Goal: Task Accomplishment & Management: Complete application form

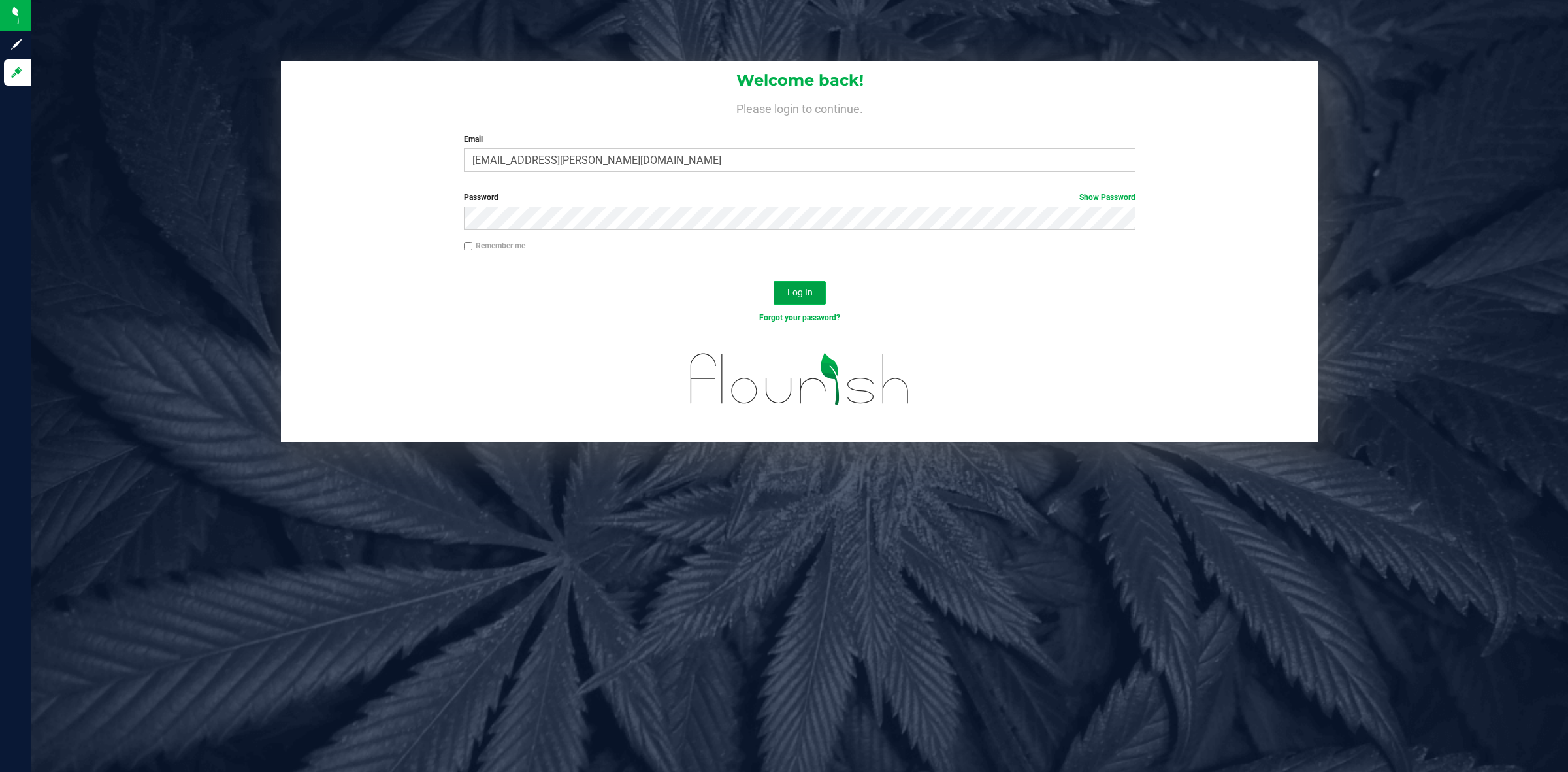
click at [807, 296] on span "Log In" at bounding box center [799, 291] width 25 height 10
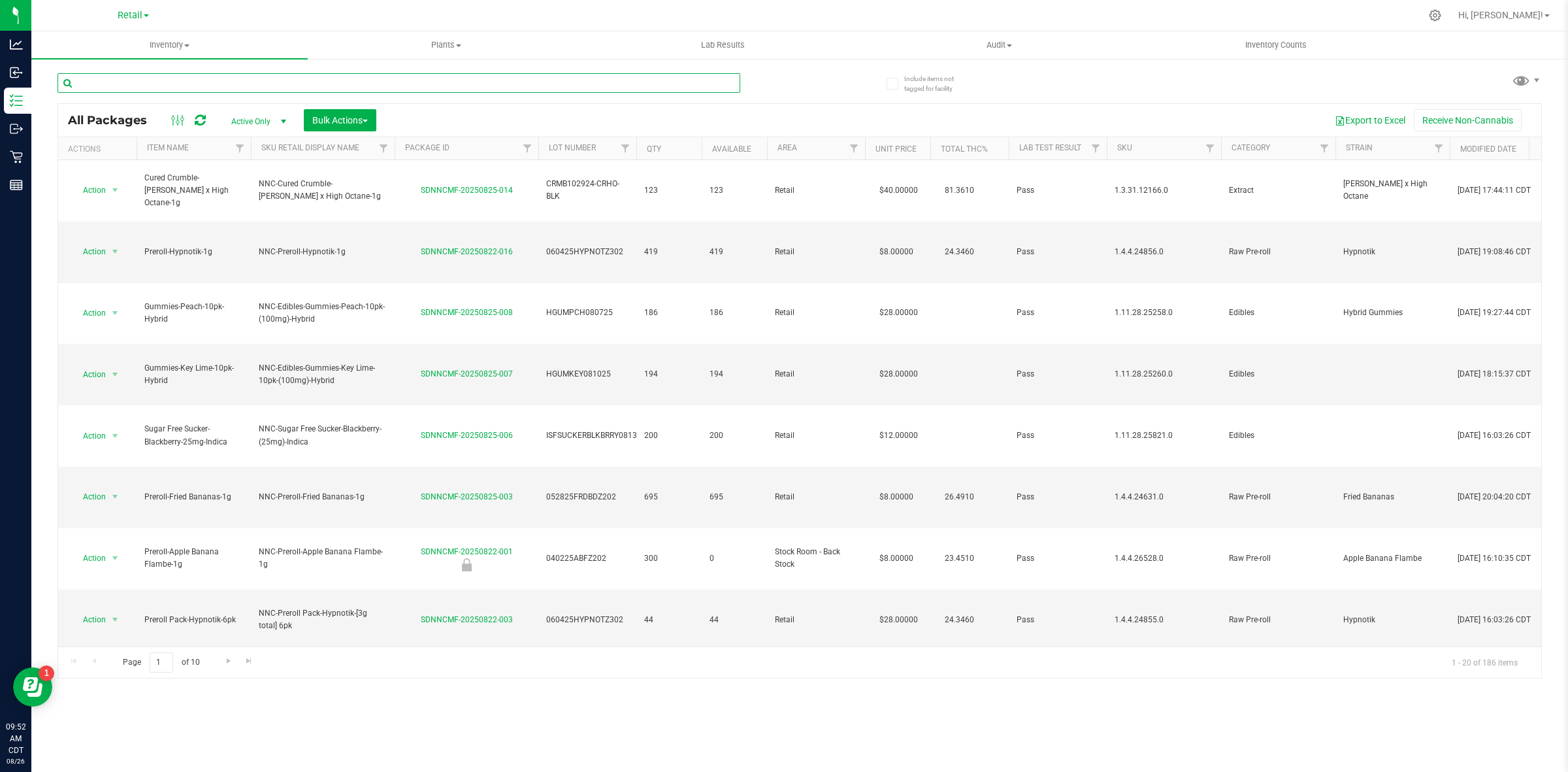
click at [153, 77] on input "text" at bounding box center [399, 82] width 683 height 20
click at [129, 18] on span "Retail" at bounding box center [130, 15] width 25 height 12
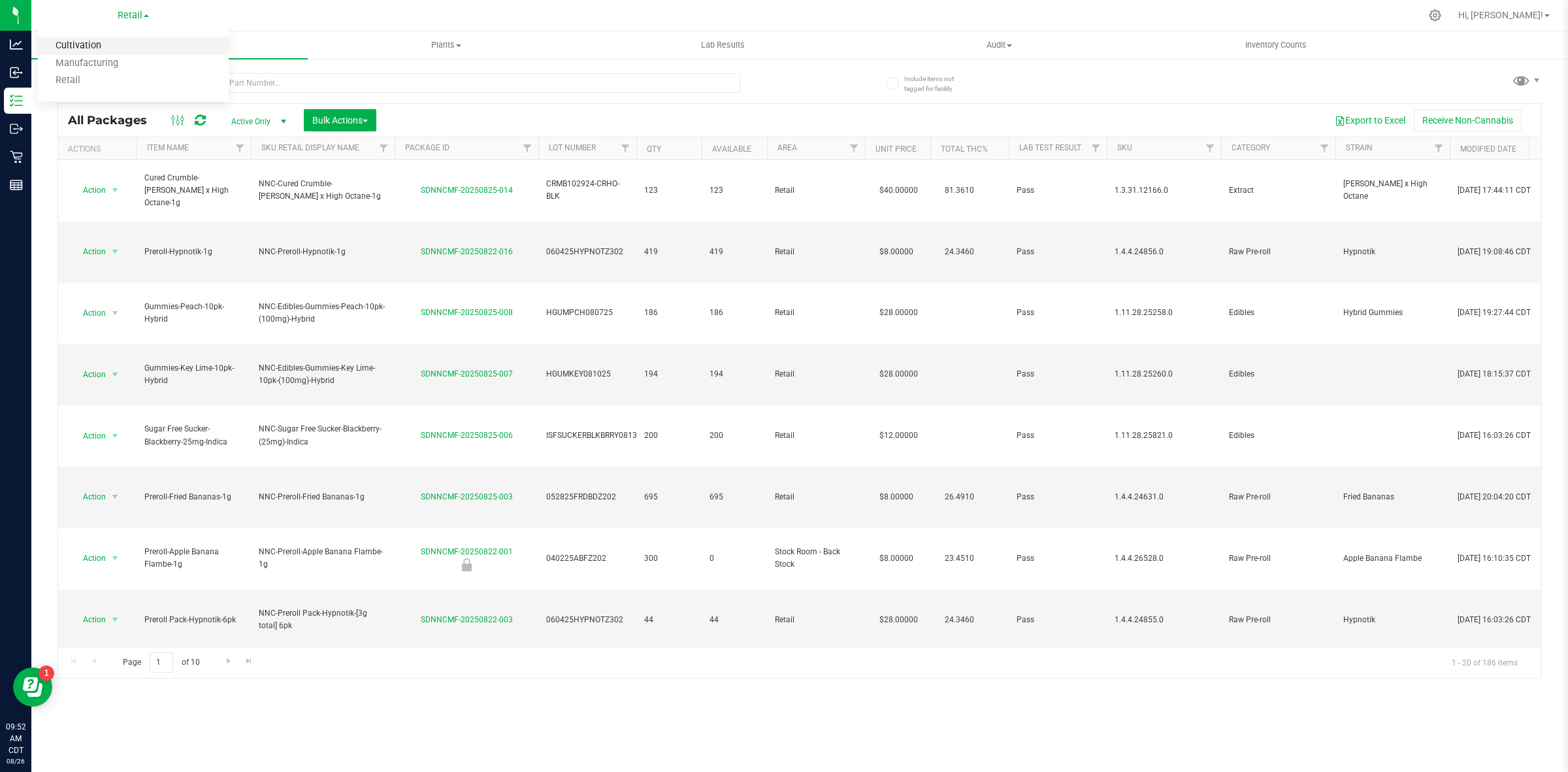
click at [109, 50] on link "Cultivation" at bounding box center [133, 46] width 191 height 18
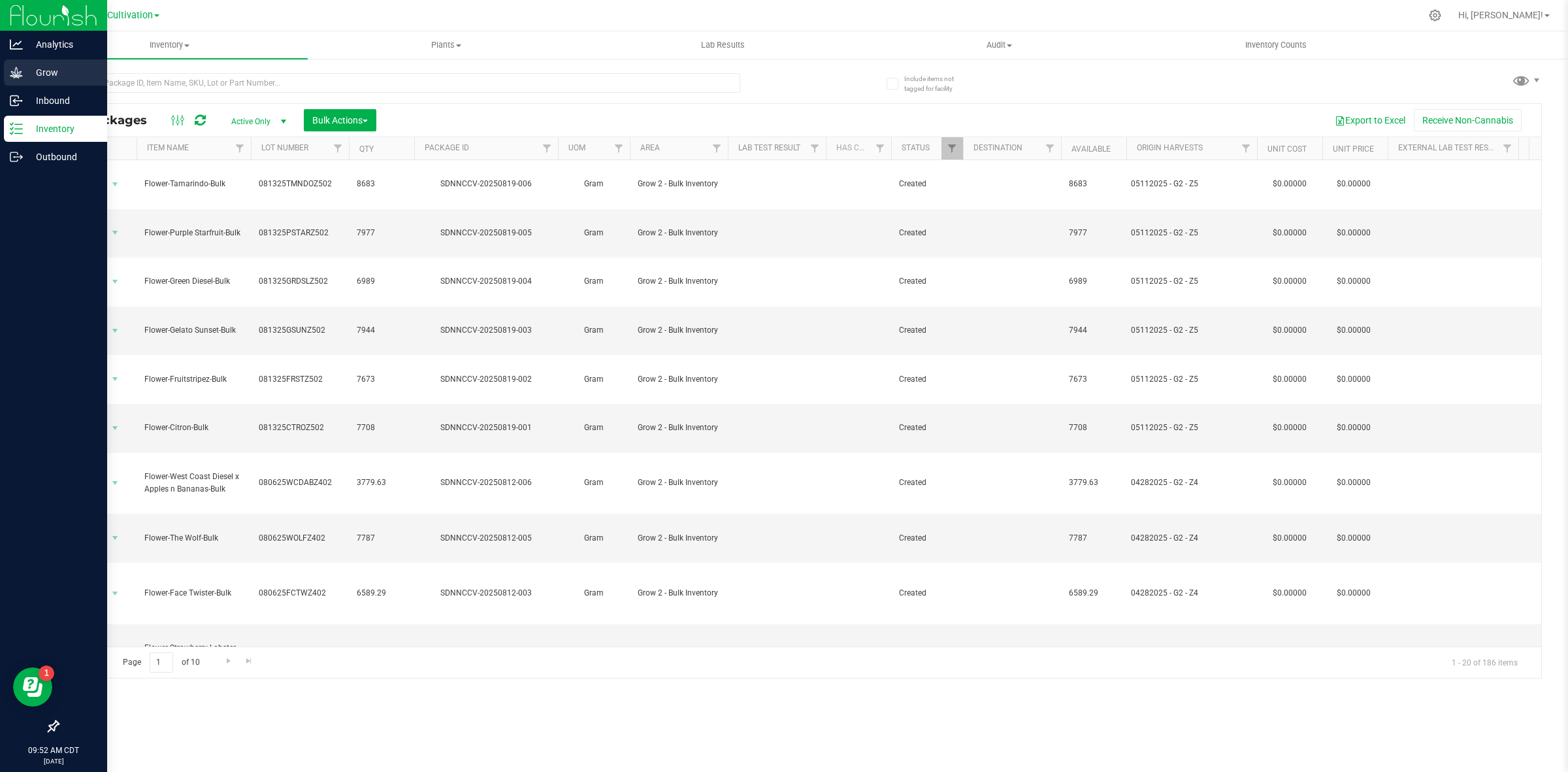
click at [23, 69] on p "Grow" at bounding box center [62, 72] width 78 height 16
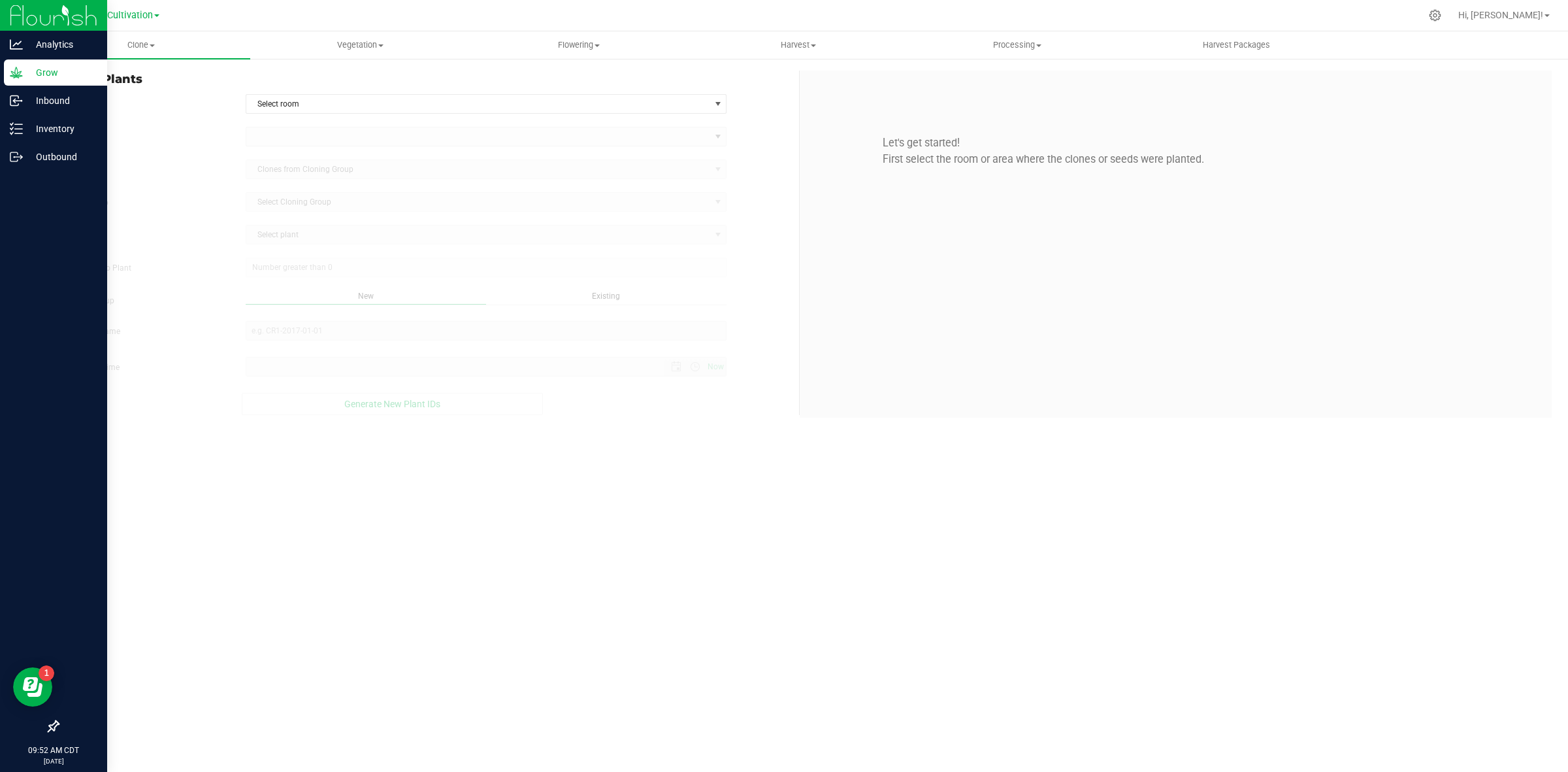
type input "[DATE] 9:52 AM"
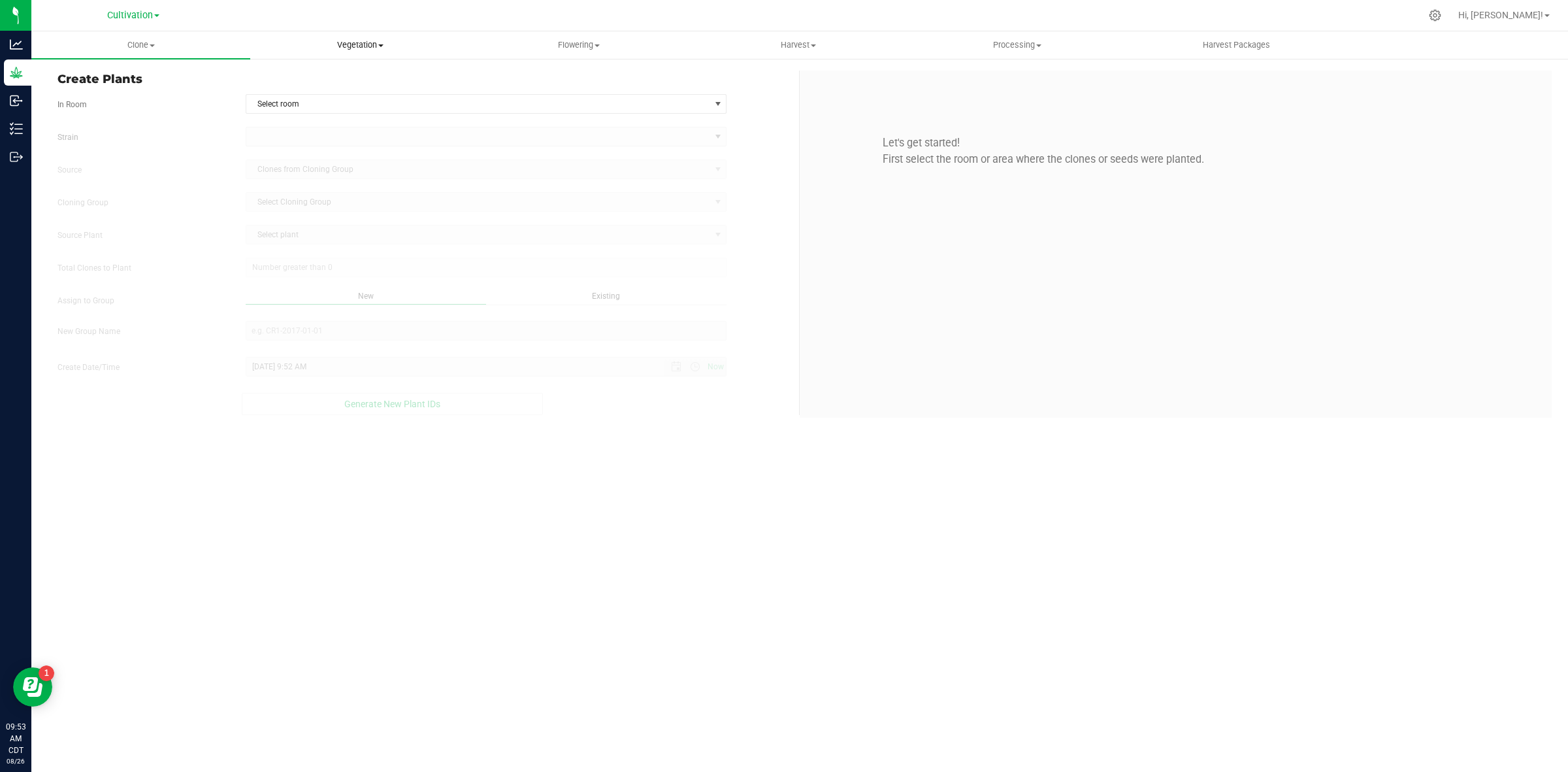
click at [344, 39] on span "Vegetation" at bounding box center [360, 45] width 218 height 12
click at [344, 45] on span "Vegetation" at bounding box center [360, 45] width 219 height 12
click at [133, 45] on span "Clone" at bounding box center [141, 45] width 218 height 12
click at [456, 97] on span "Select room" at bounding box center [478, 104] width 464 height 19
click at [340, 151] on li "Grow 2 - Nursery" at bounding box center [485, 146] width 480 height 20
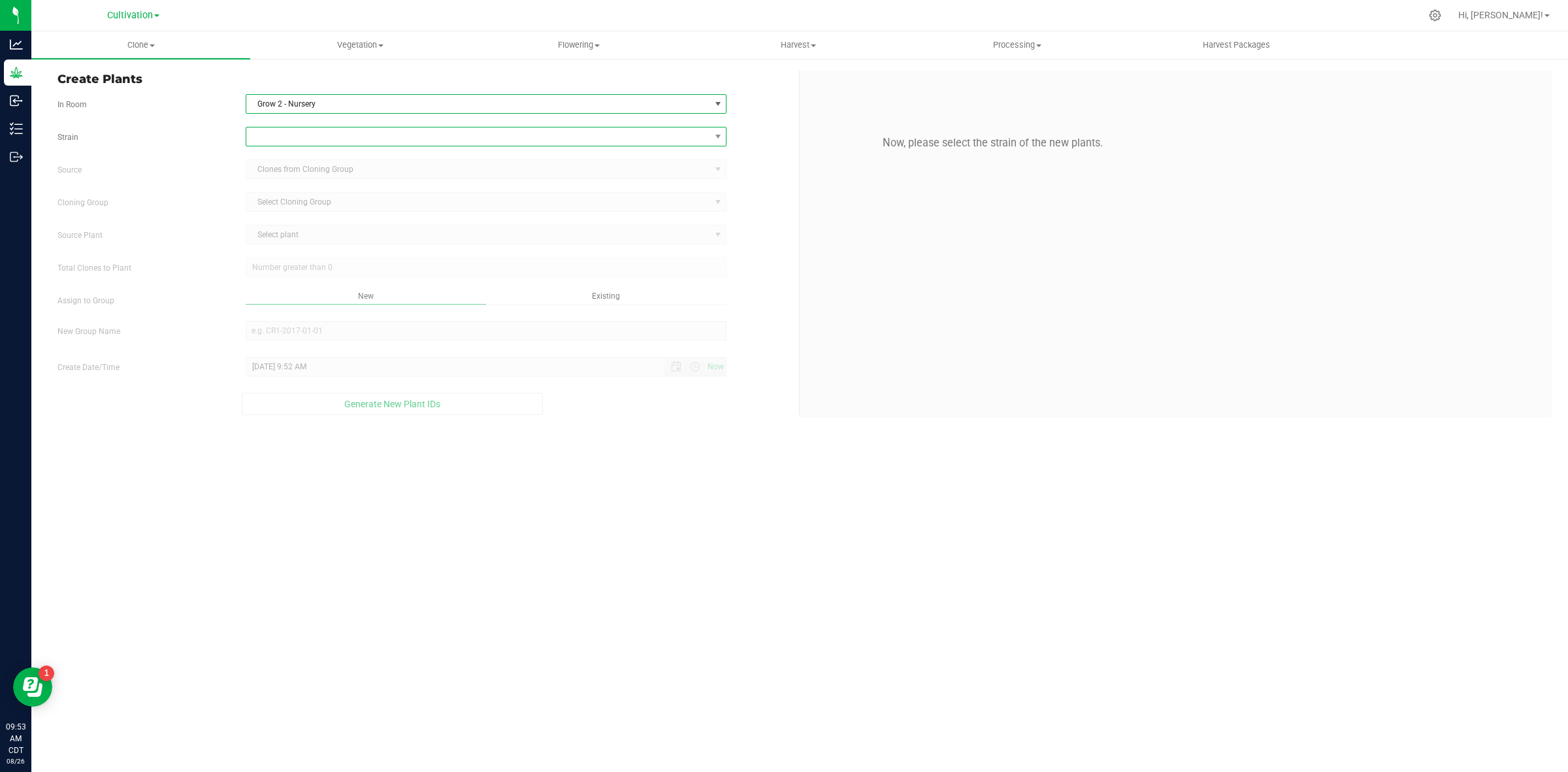
click at [337, 136] on span at bounding box center [478, 136] width 464 height 19
type input "hypnot"
click at [337, 190] on li "Hypnotik" at bounding box center [485, 191] width 480 height 19
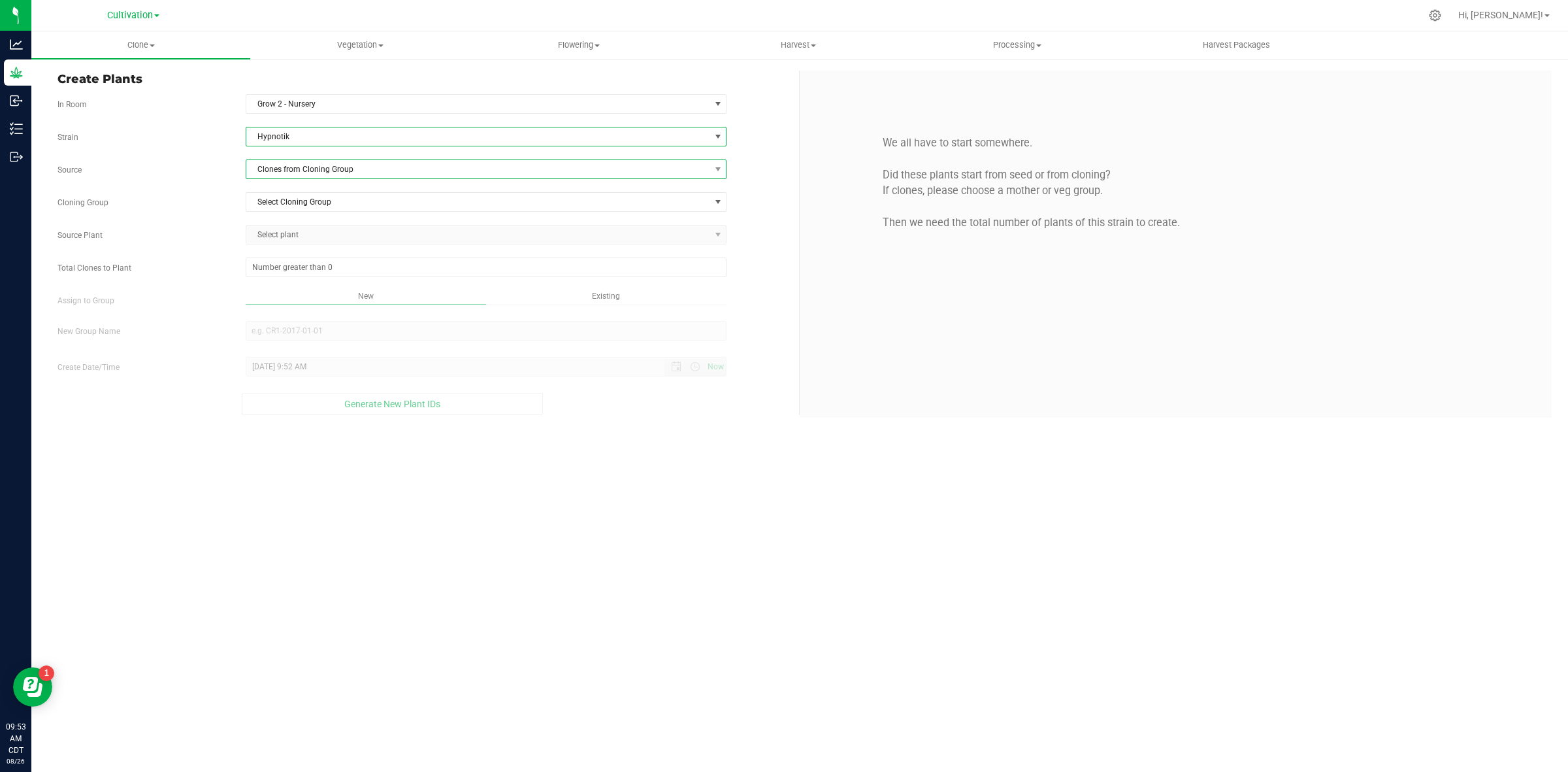
click at [314, 175] on span "Clones from Cloning Group" at bounding box center [478, 169] width 464 height 19
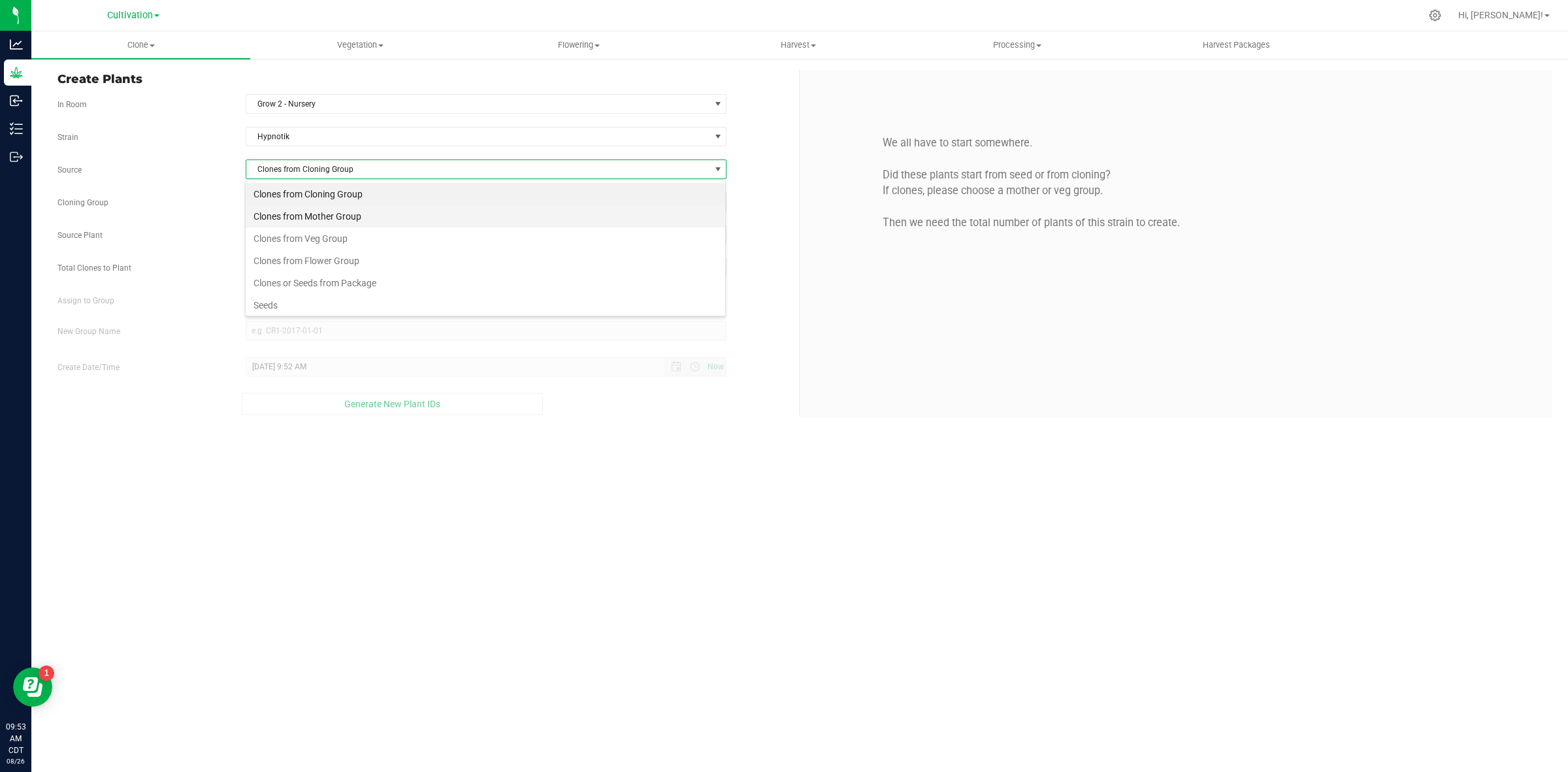
click at [337, 209] on li "Clones from Mother Group" at bounding box center [485, 216] width 480 height 22
click at [335, 199] on span "Select Mother Group" at bounding box center [478, 201] width 464 height 19
click at [320, 220] on li "05272025 - G2 - Z3" at bounding box center [485, 225] width 480 height 20
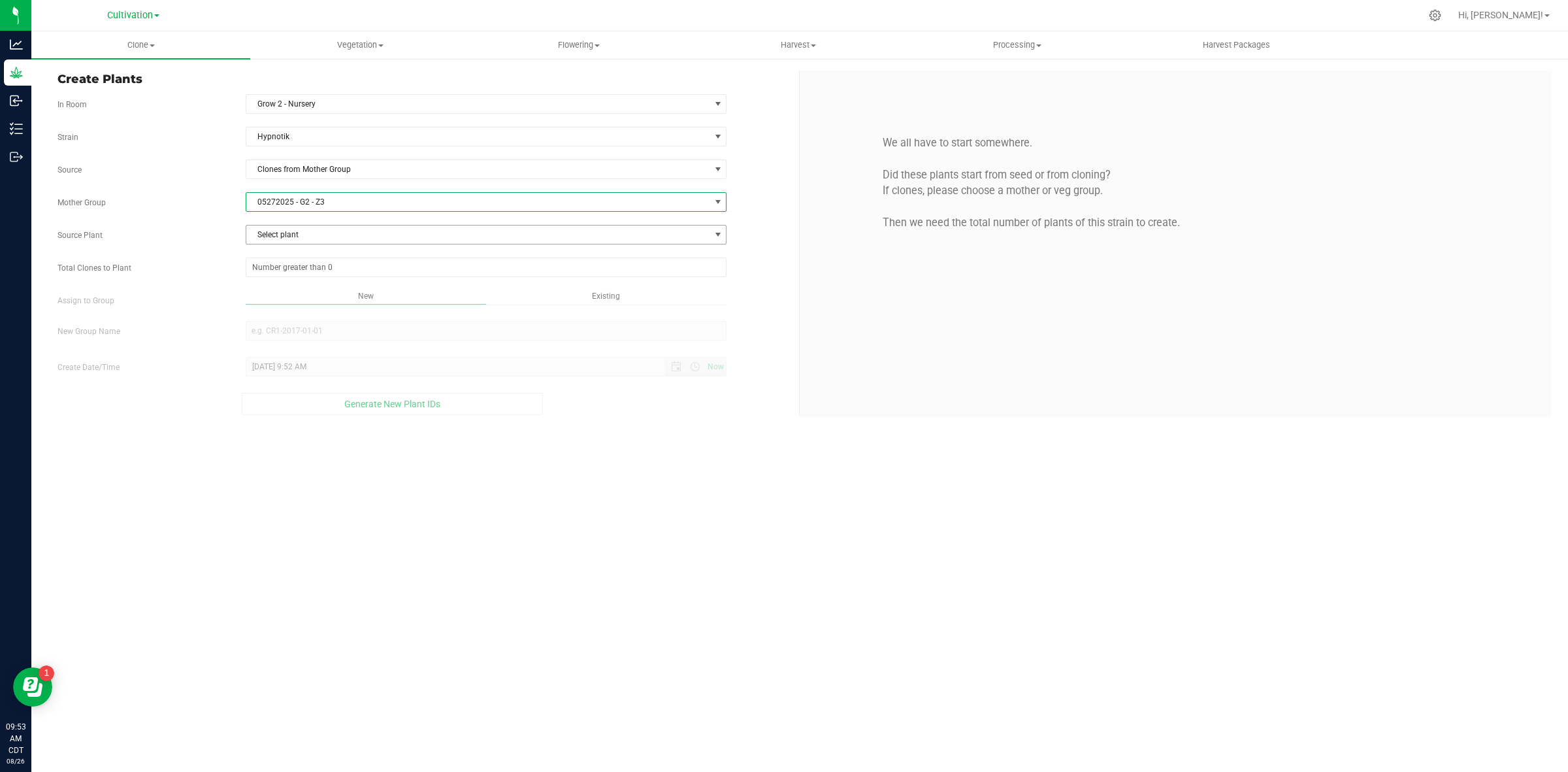
click at [318, 229] on span "Select plant" at bounding box center [478, 234] width 464 height 19
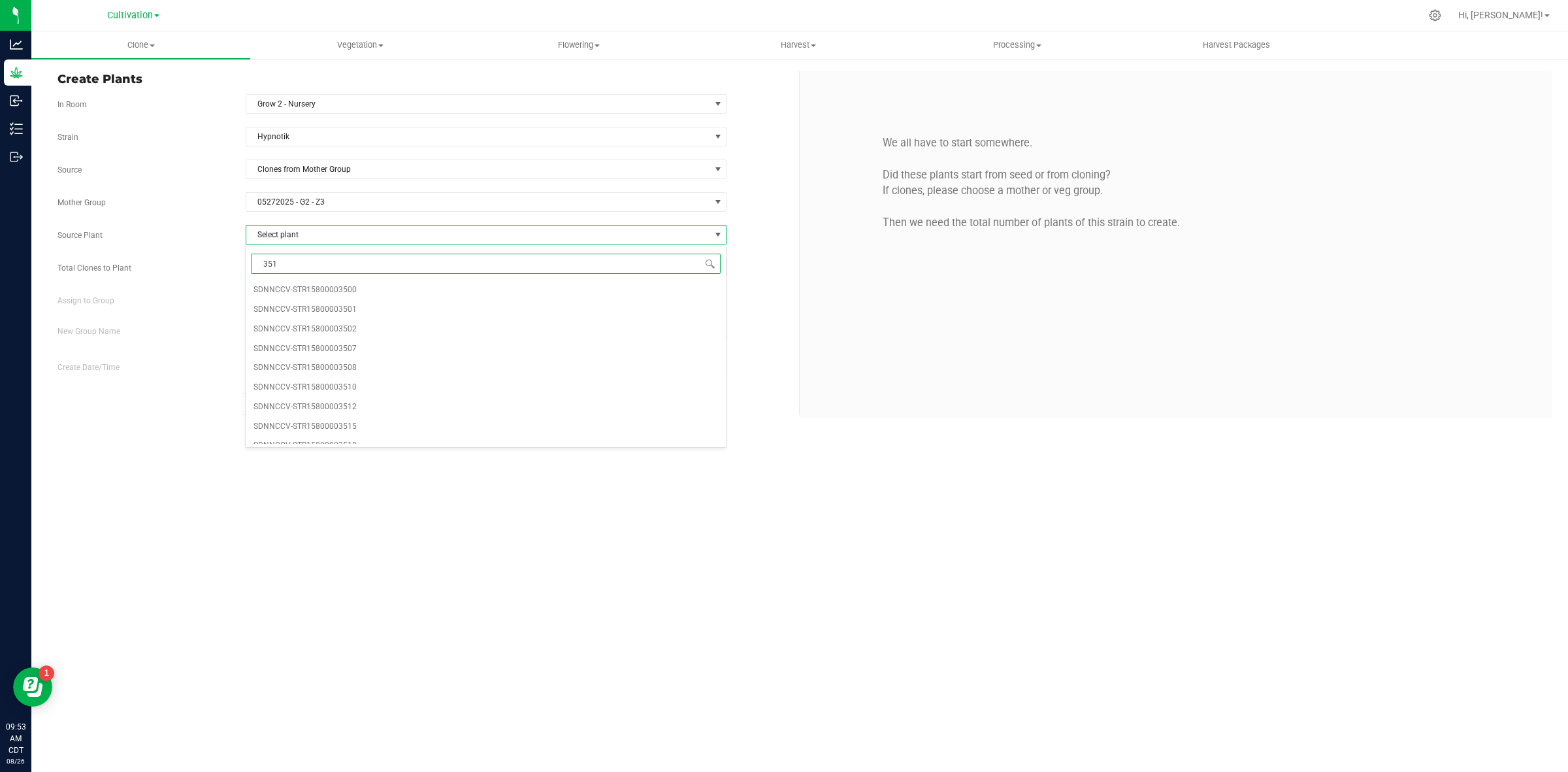
type input "3518"
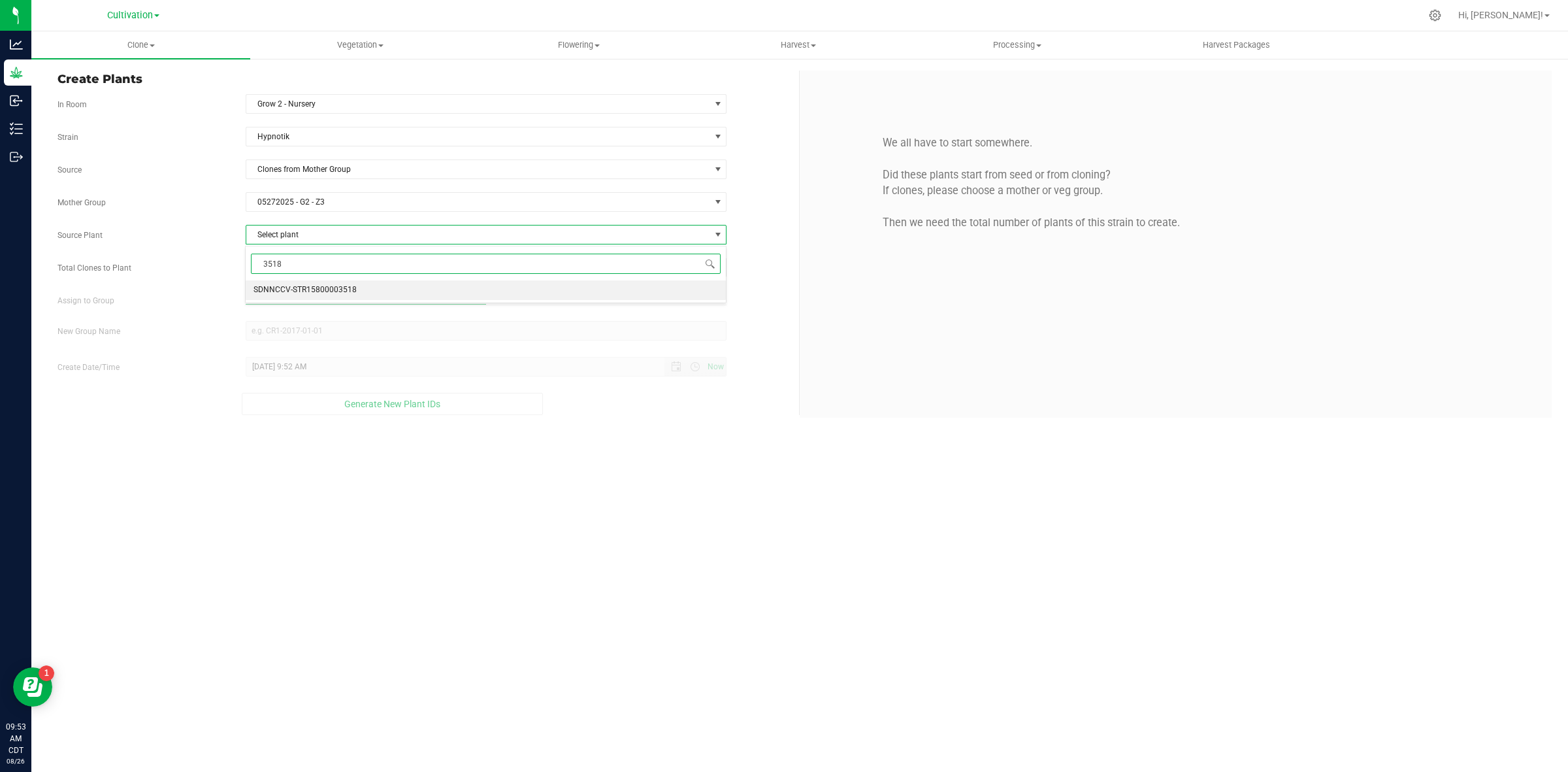
click at [338, 292] on span "SDNNCCV-STR15800003518" at bounding box center [305, 290] width 103 height 17
click at [342, 263] on span at bounding box center [486, 267] width 482 height 20
type input "2"
click at [599, 294] on div "Clone Create plants Cloning groups Cloning plants Apply to plants Vegetation Ve…" at bounding box center [800, 401] width 1537 height 740
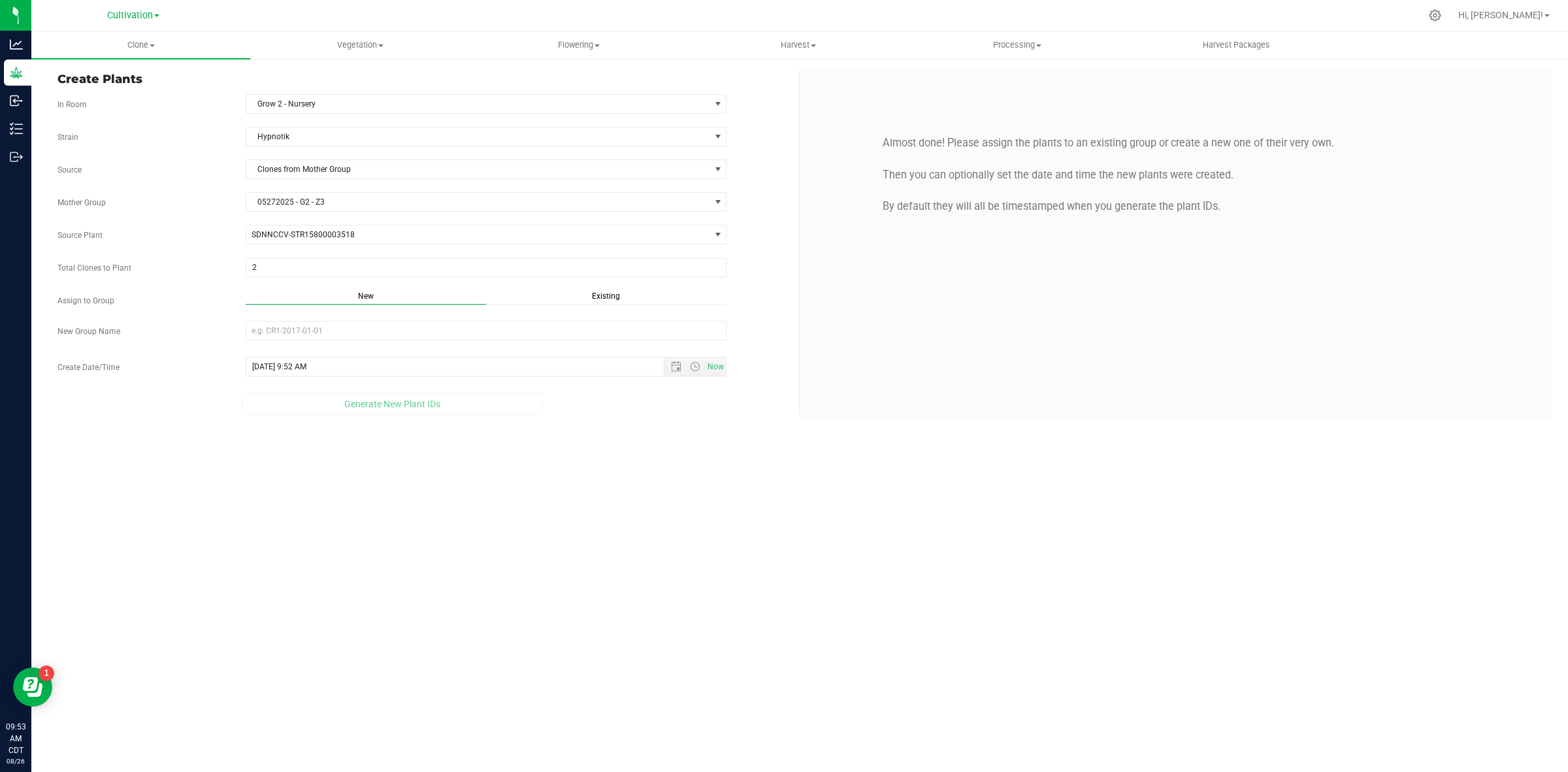
click at [602, 302] on div "Existing" at bounding box center [606, 298] width 241 height 15
click at [502, 324] on span "Select Plant Group" at bounding box center [478, 331] width 464 height 19
click at [423, 357] on li "08112025 - G2 - Z3" at bounding box center [485, 355] width 480 height 20
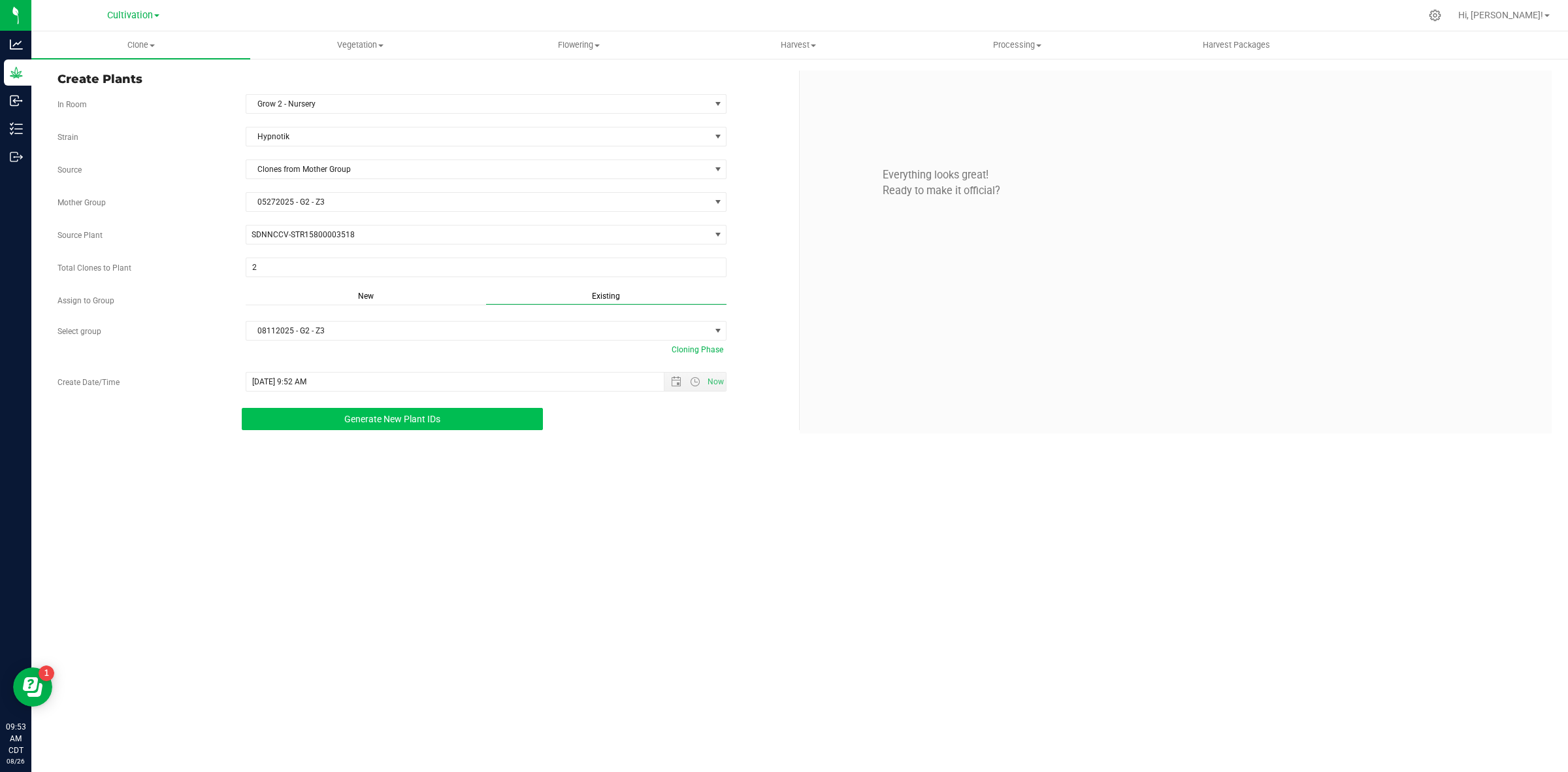
click at [389, 417] on span "Generate New Plant IDs" at bounding box center [393, 419] width 96 height 10
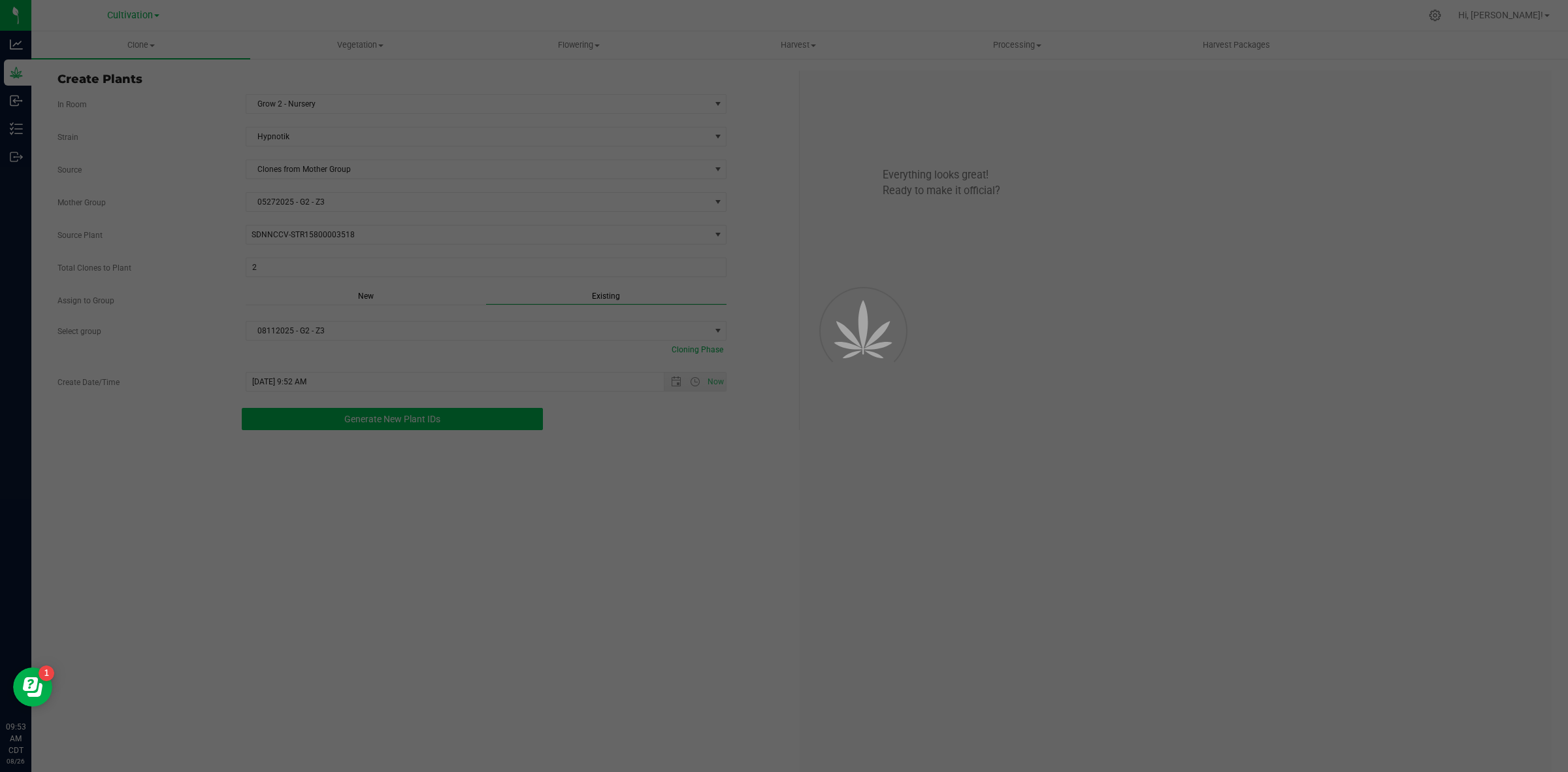
scroll to position [39, 0]
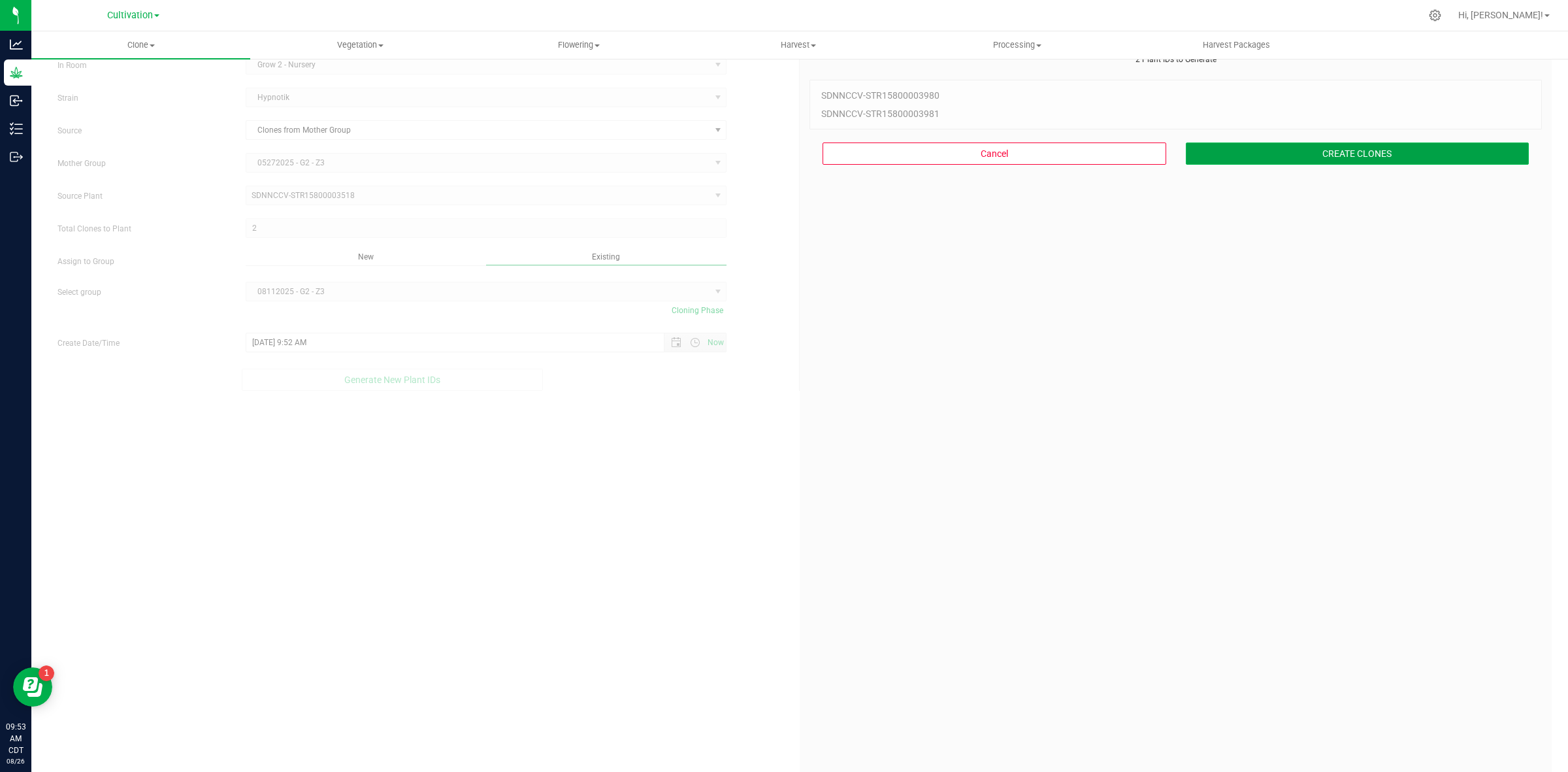
click at [1234, 157] on button "CREATE CLONES" at bounding box center [1358, 153] width 344 height 22
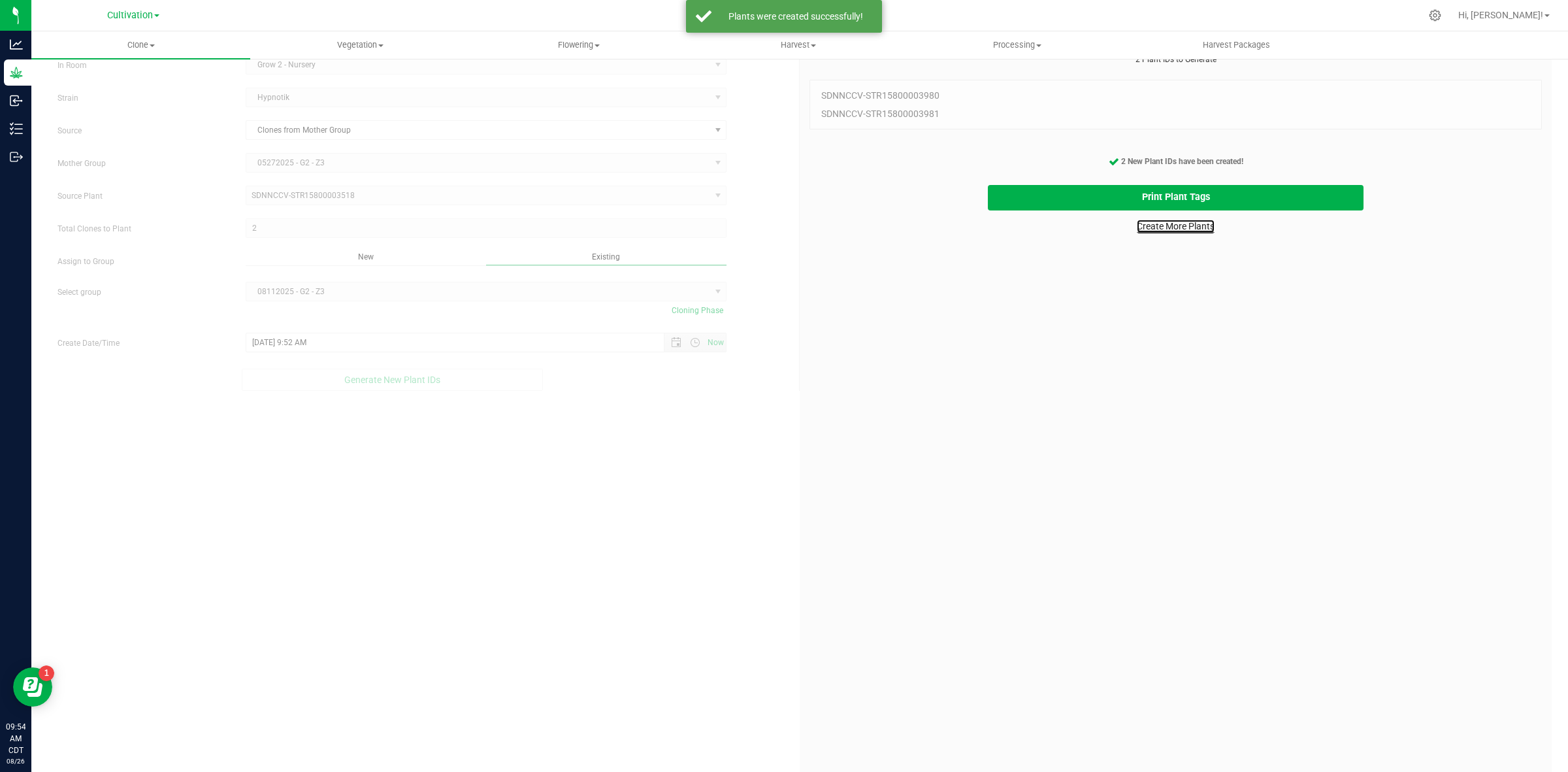
click at [1200, 222] on link "Create More Plants" at bounding box center [1175, 225] width 78 height 13
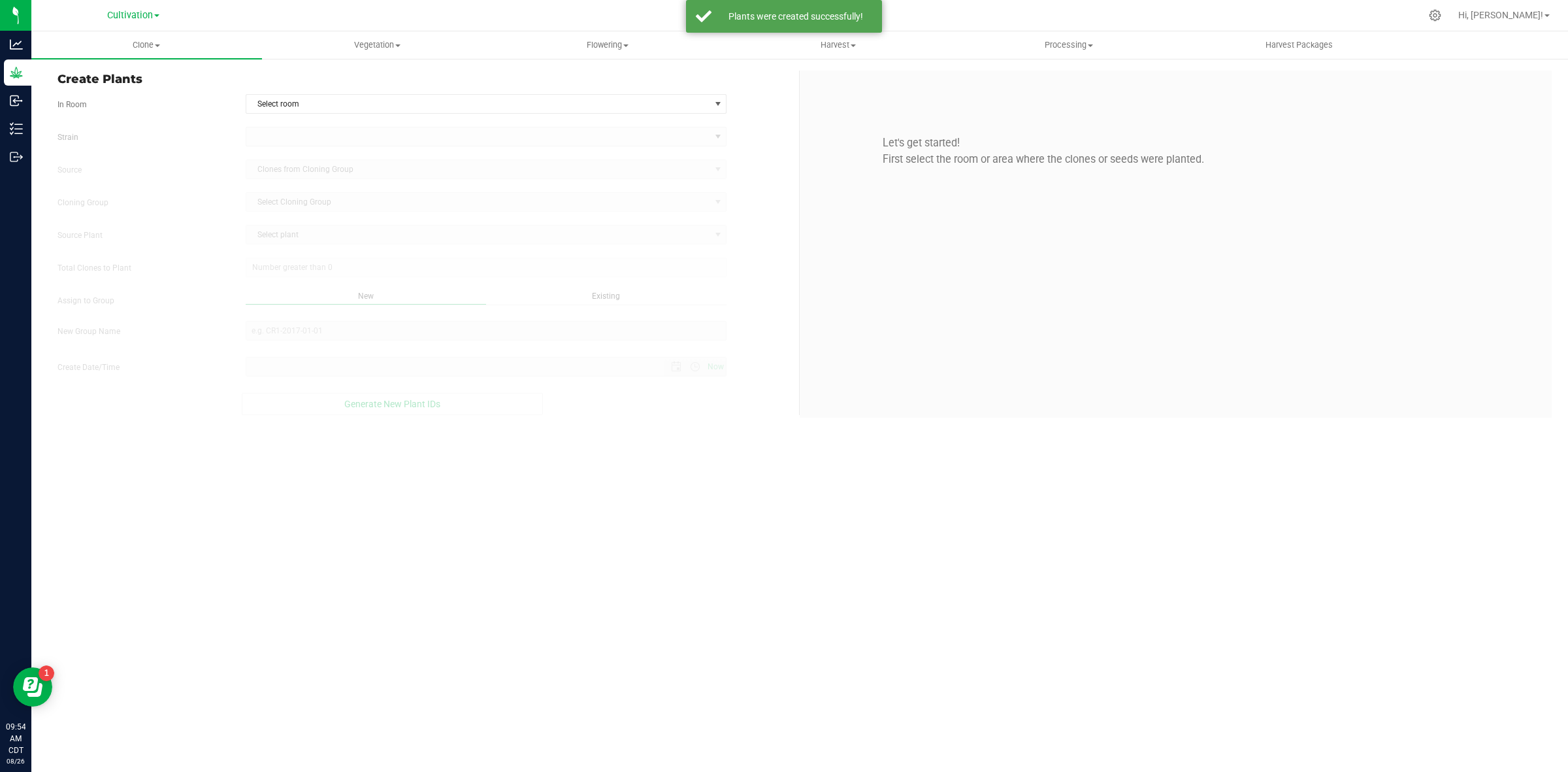
type input "[DATE] 9:54 AM"
click at [439, 110] on span "Select room" at bounding box center [478, 104] width 464 height 19
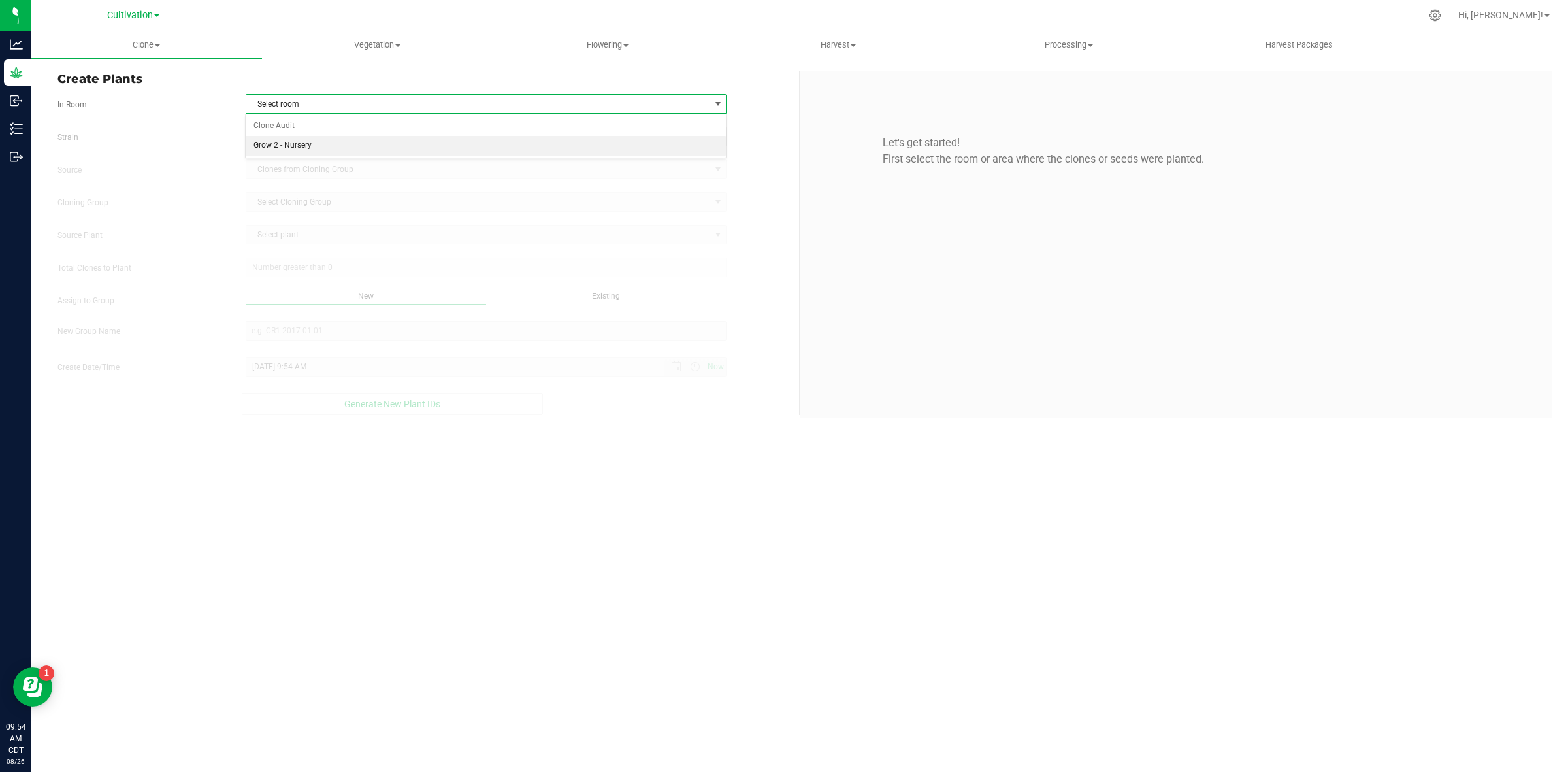
click at [298, 148] on li "Grow 2 - Nursery" at bounding box center [485, 146] width 480 height 20
click at [317, 148] on div "Strain Source Clones from Cloning Group Cloning Group Select Cloning Group Sele…" at bounding box center [423, 270] width 732 height 288
click at [321, 139] on span at bounding box center [478, 136] width 464 height 19
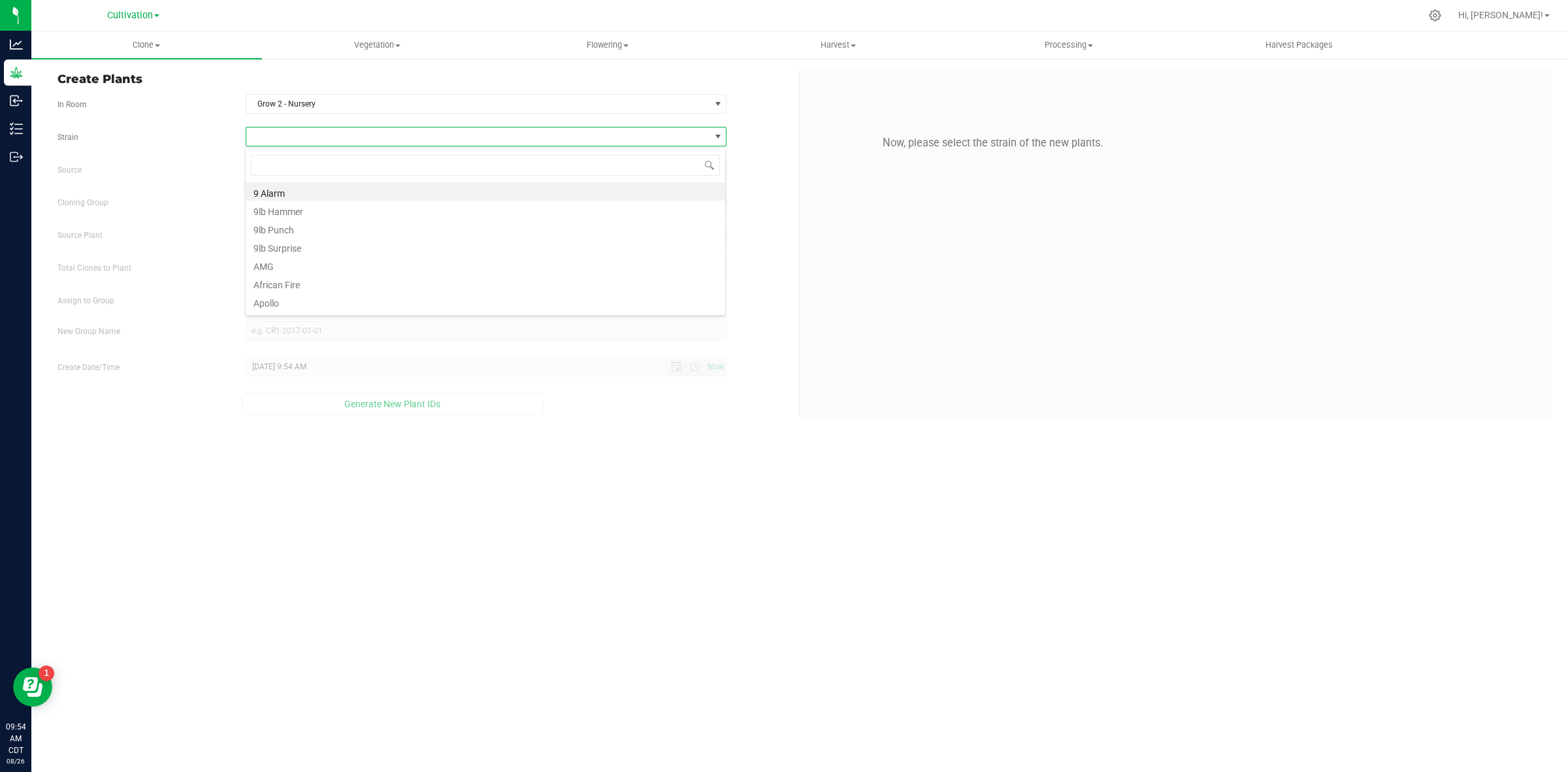
scroll to position [20, 481]
type input "hyp"
click at [305, 188] on li "Hypnotik" at bounding box center [485, 191] width 480 height 19
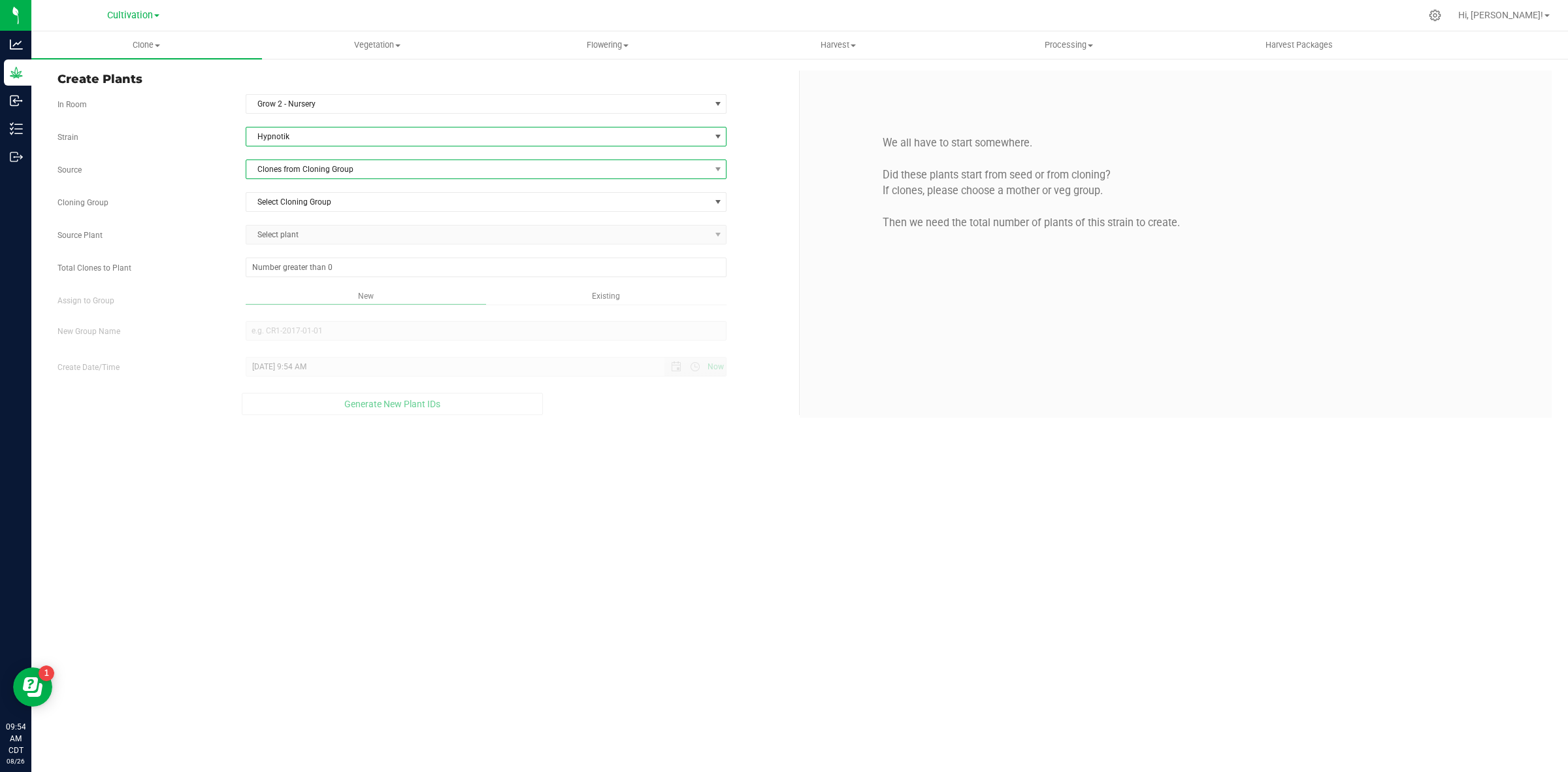
click at [325, 178] on span "Clones from Cloning Group" at bounding box center [478, 169] width 464 height 19
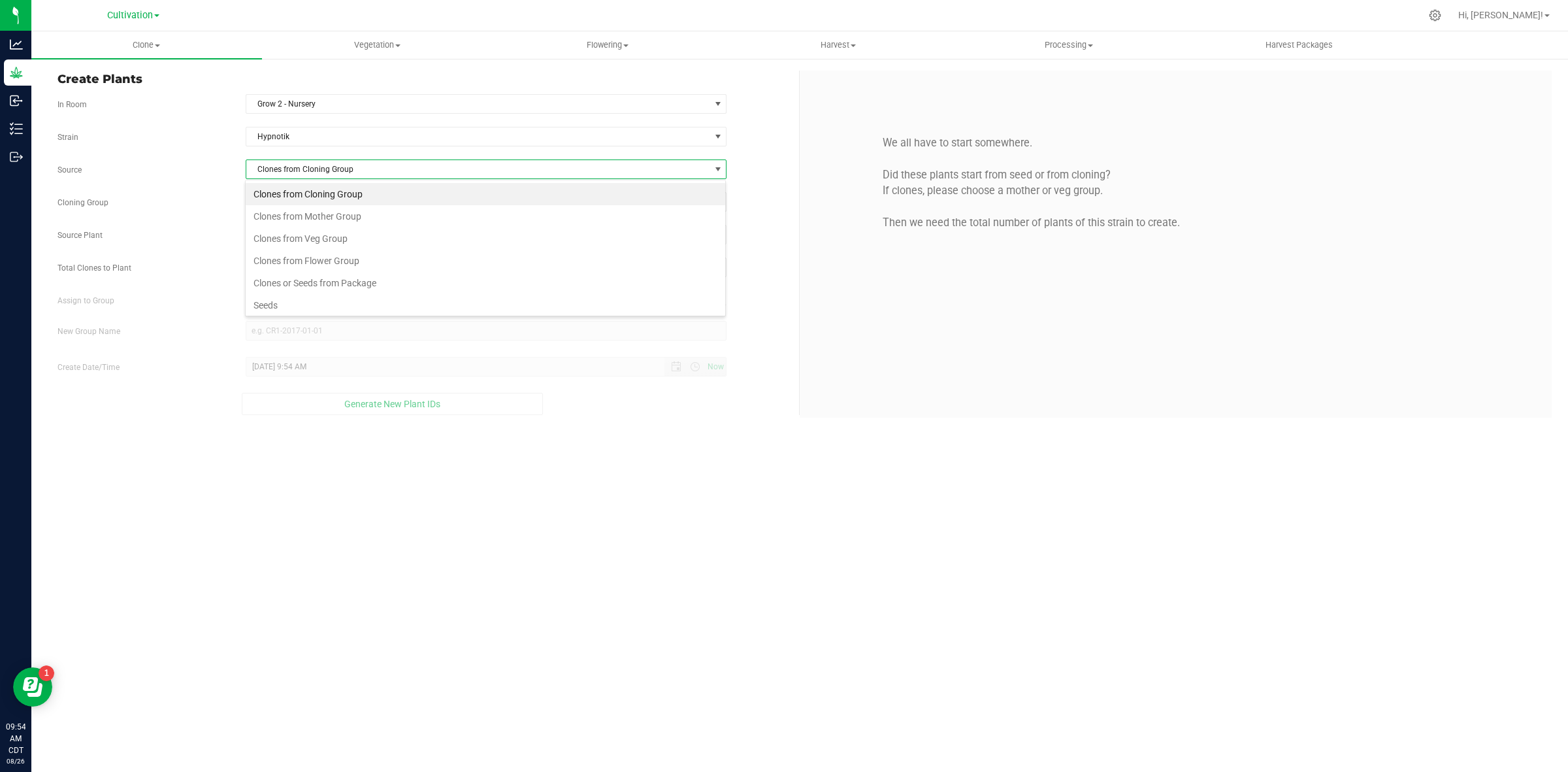
scroll to position [20, 481]
click at [331, 214] on li "Clones from Mother Group" at bounding box center [485, 216] width 480 height 22
click at [335, 197] on span "Select Mother Group" at bounding box center [478, 201] width 464 height 19
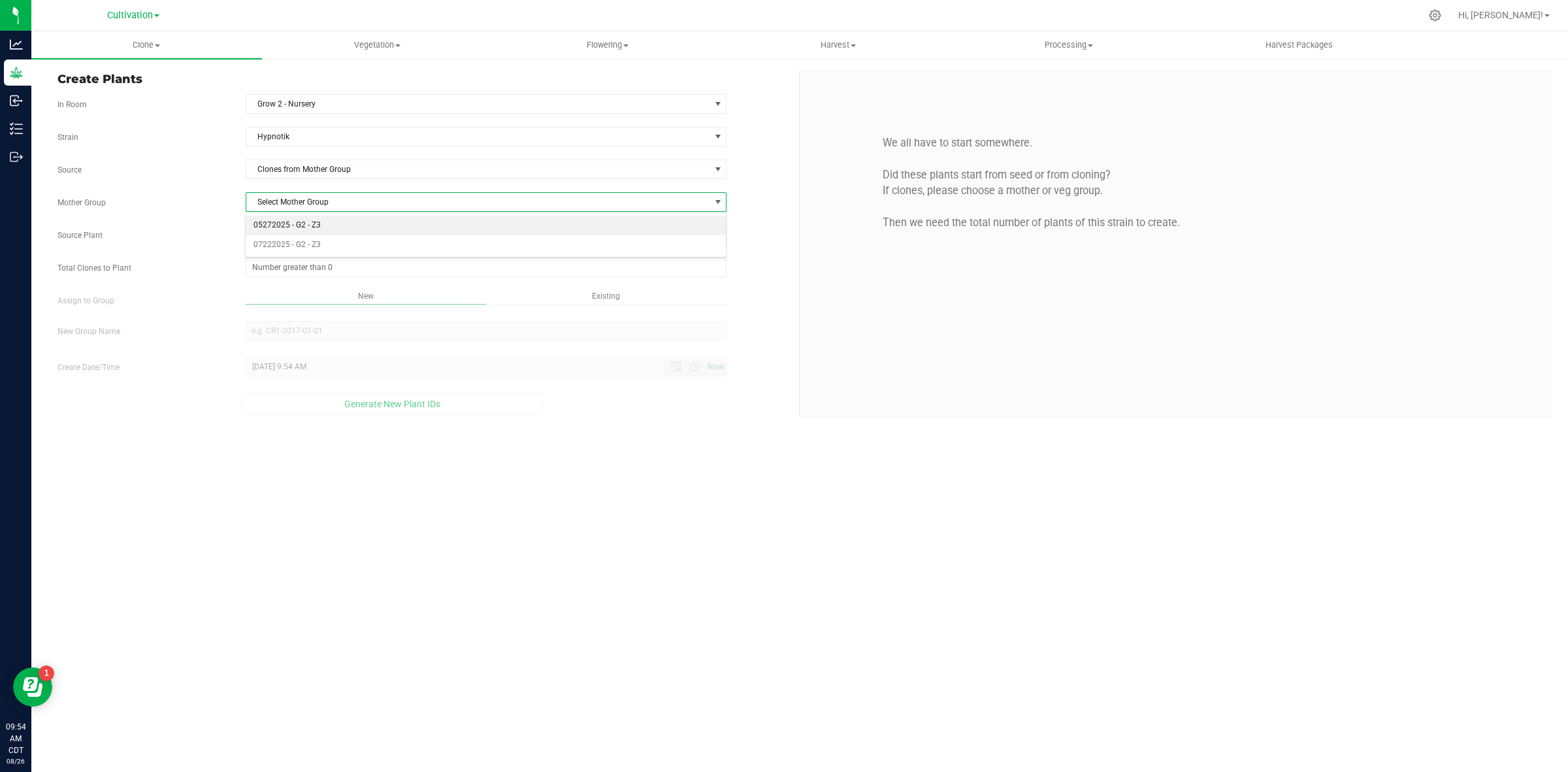
click at [334, 223] on li "05272025 - G2 - Z3" at bounding box center [485, 225] width 480 height 20
click at [334, 235] on span "Select plant" at bounding box center [478, 234] width 464 height 19
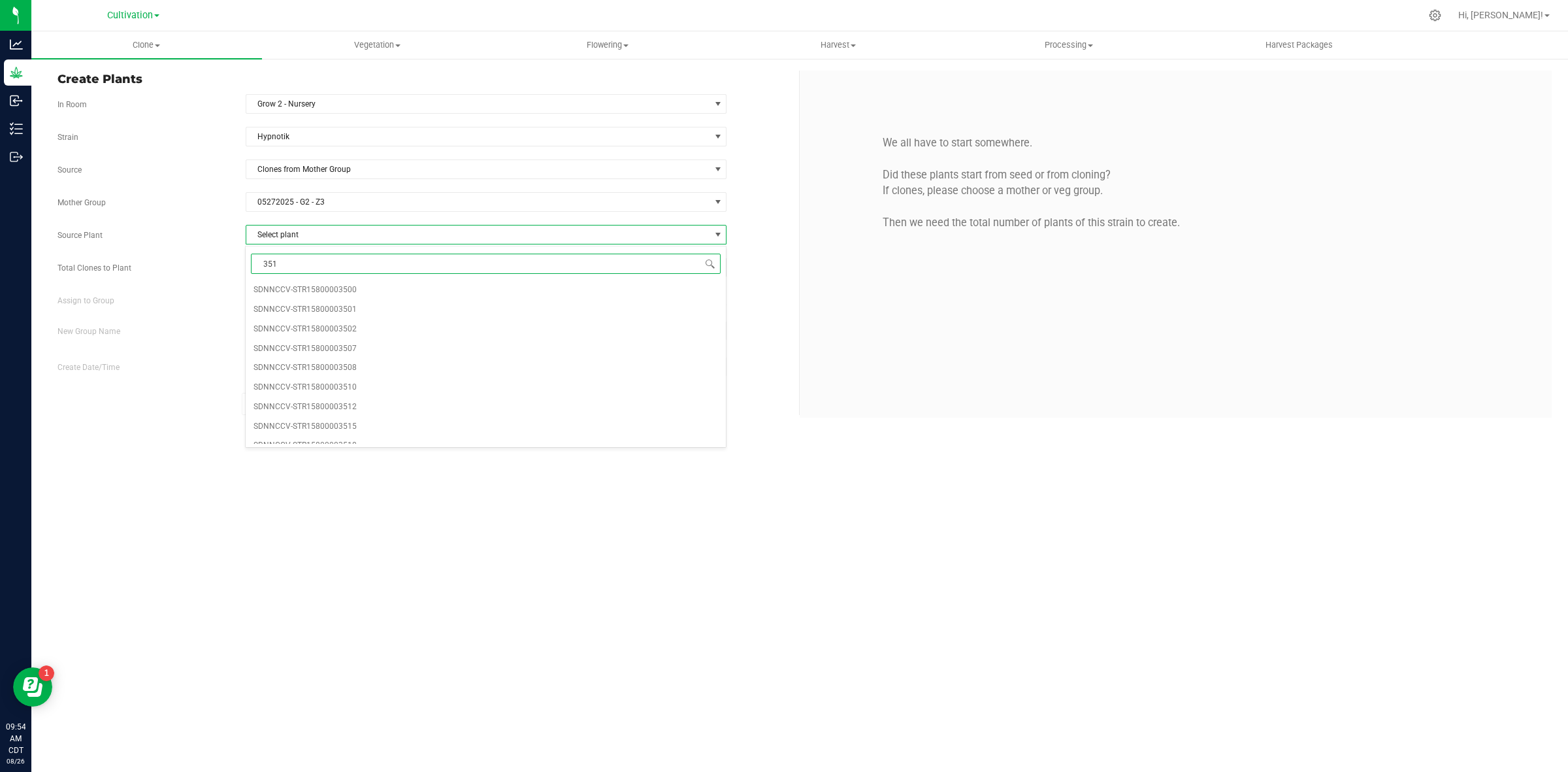
type input "3519"
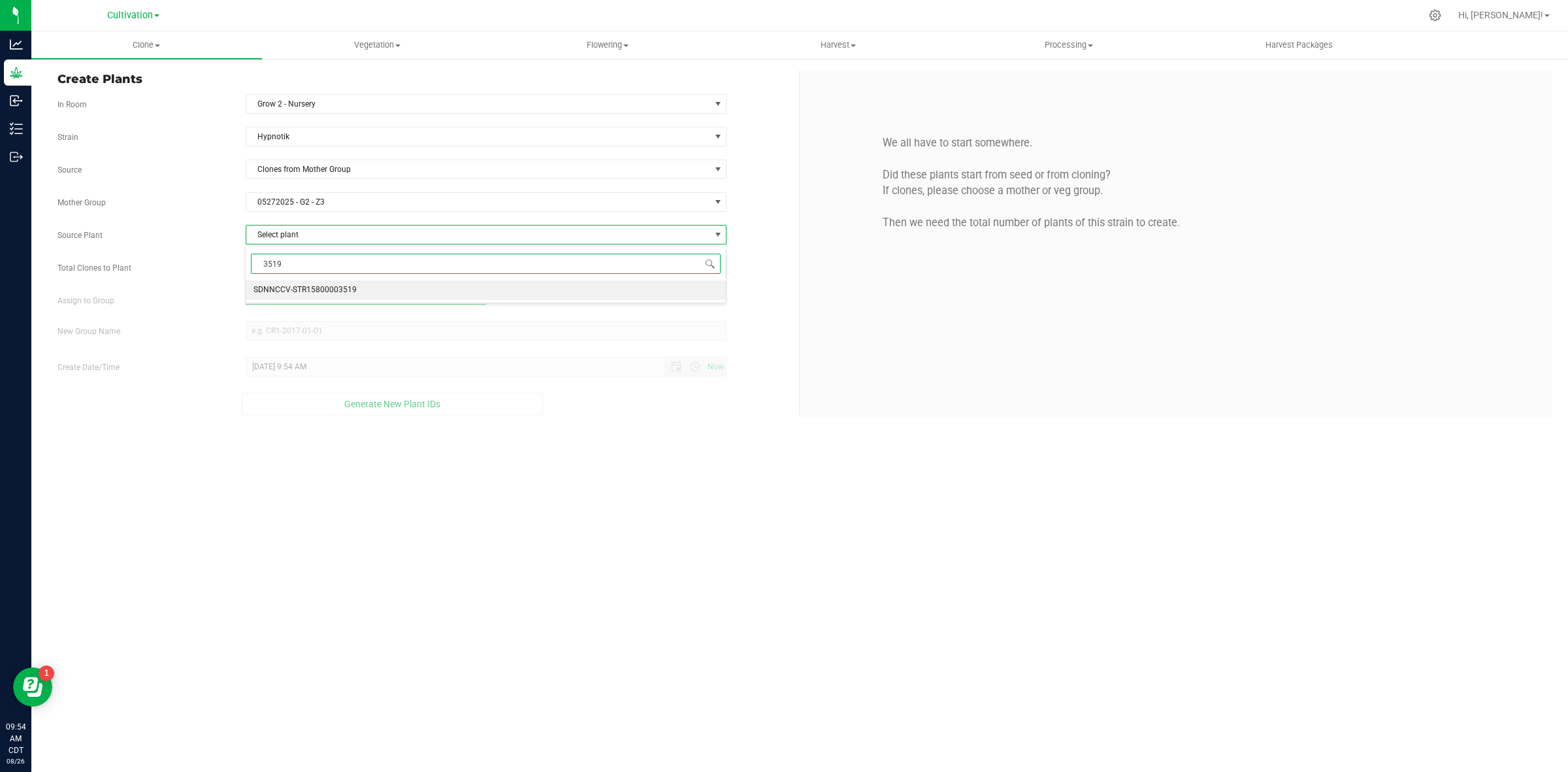
click at [344, 296] on span "SDNNCCV-STR15800003519" at bounding box center [305, 290] width 103 height 17
click at [324, 265] on span at bounding box center [486, 267] width 482 height 20
type input "2"
click at [606, 296] on div "Clone Create plants Cloning groups Cloning plants Apply to plants Vegetation Ve…" at bounding box center [800, 401] width 1537 height 740
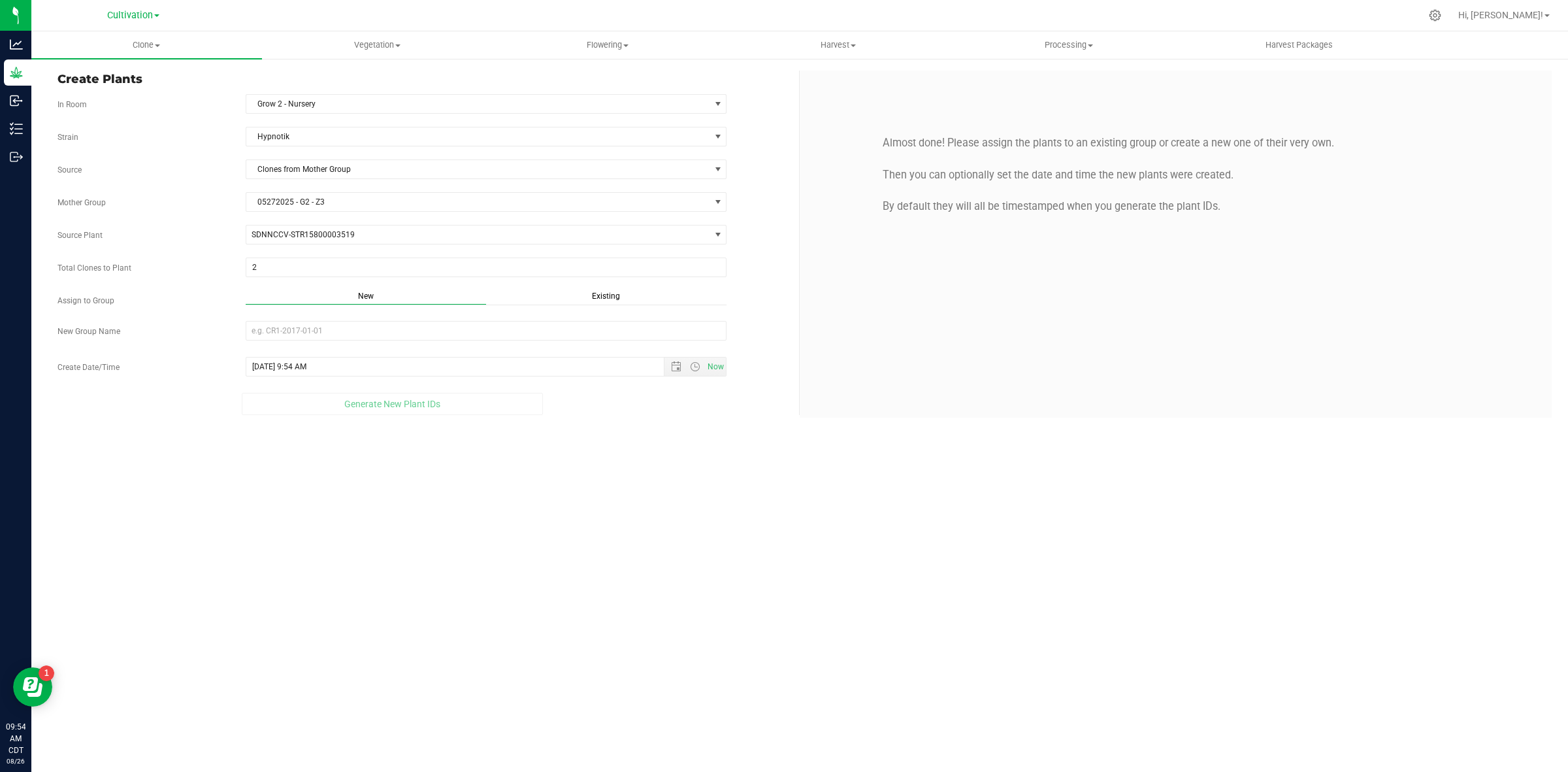
click at [610, 296] on span "Existing" at bounding box center [606, 296] width 28 height 9
click at [465, 328] on span "Select Plant Group" at bounding box center [478, 331] width 464 height 19
click at [323, 350] on li "08112025 - G2 - Z3" at bounding box center [485, 355] width 480 height 20
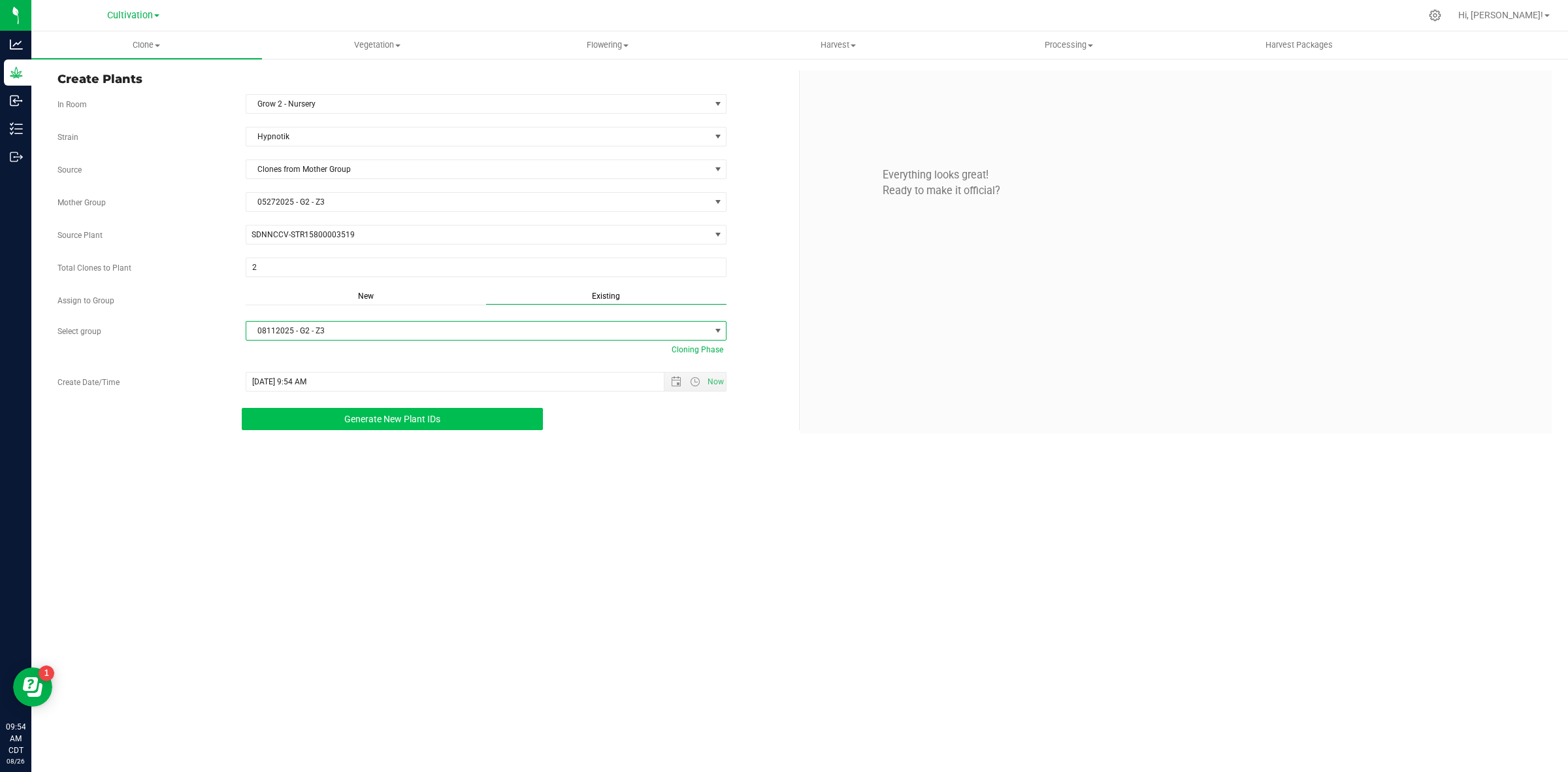
click at [407, 417] on span "Generate New Plant IDs" at bounding box center [393, 419] width 96 height 10
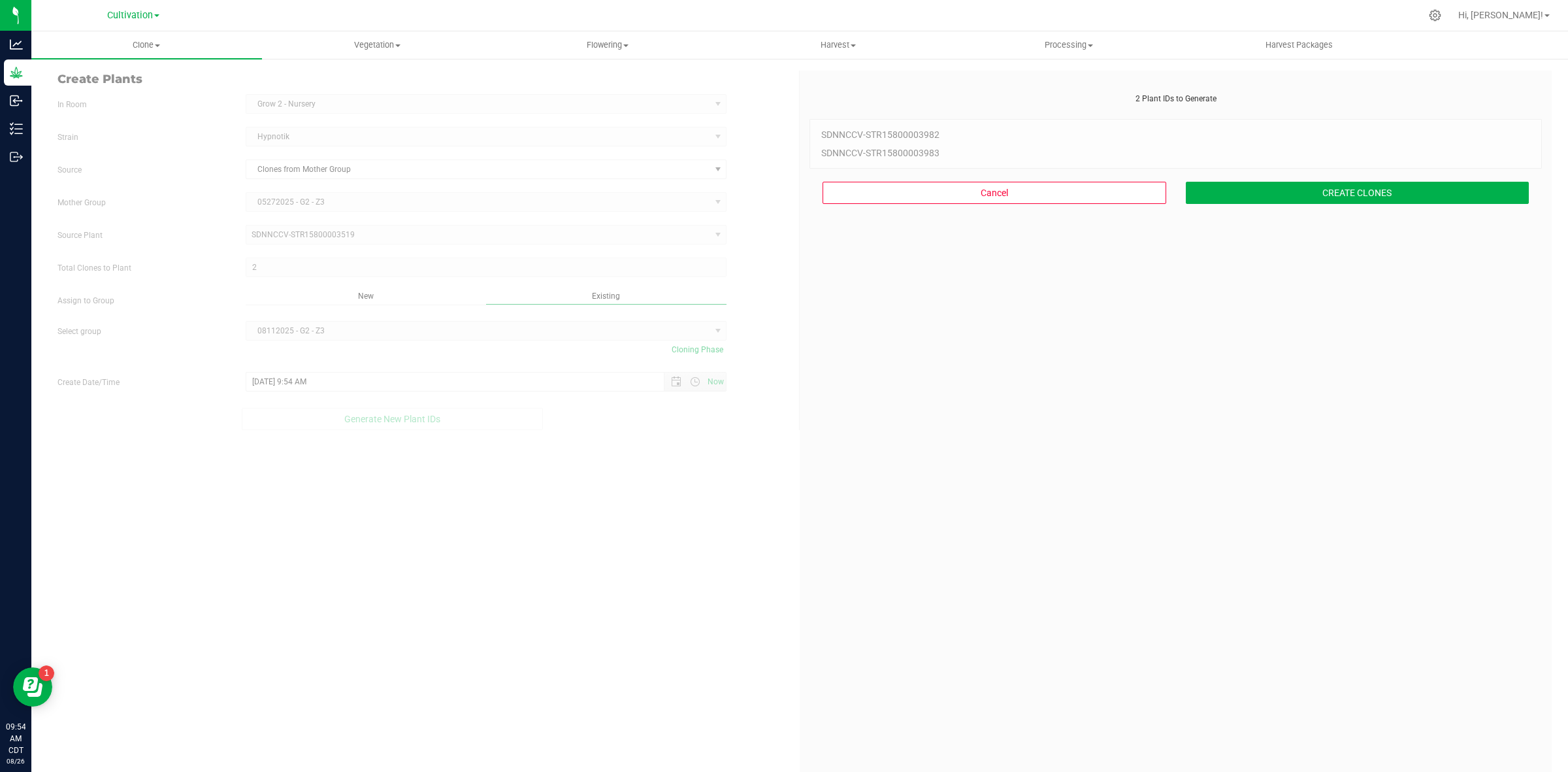
scroll to position [39, 0]
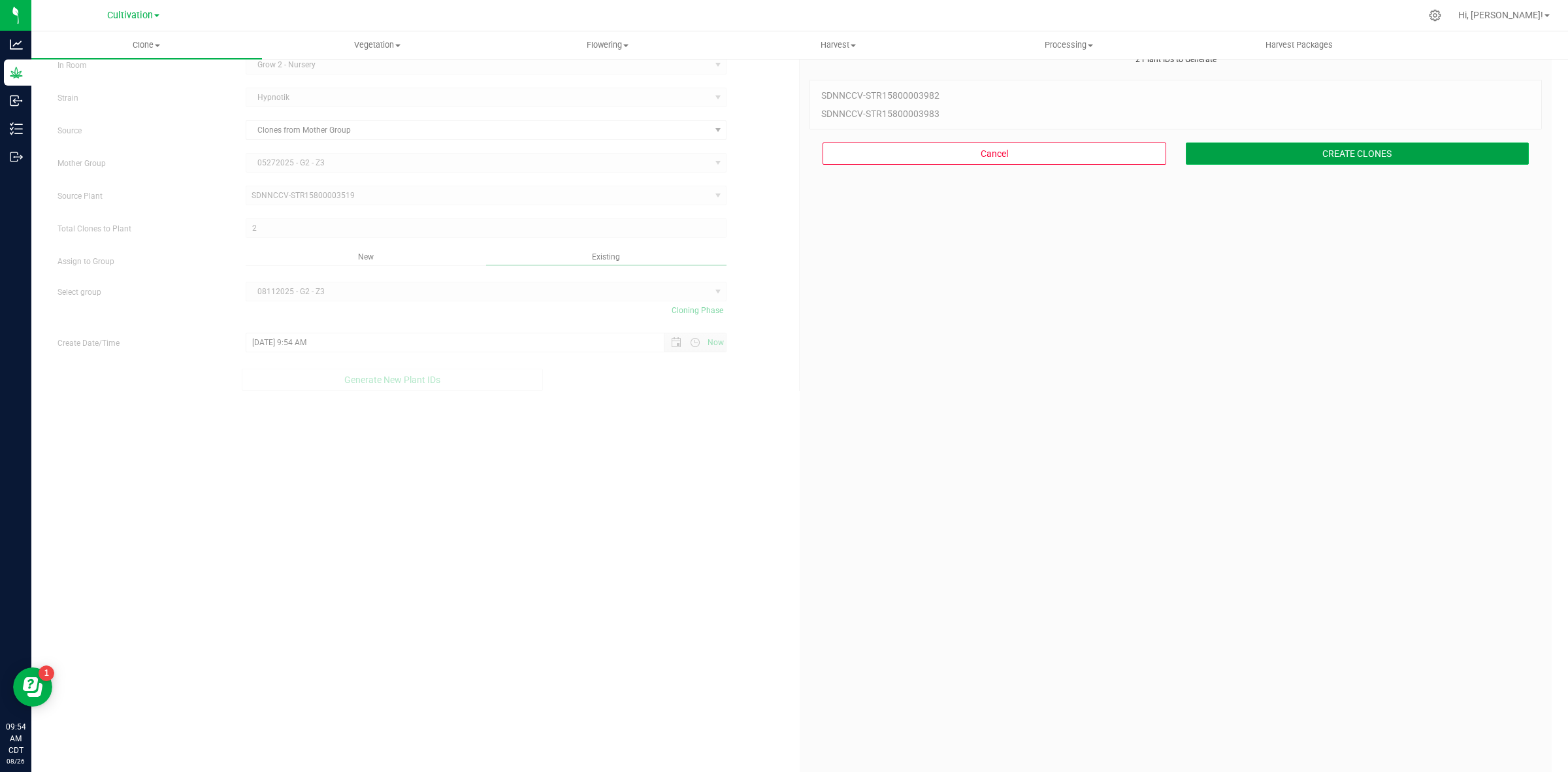
click at [1245, 157] on button "CREATE CLONES" at bounding box center [1358, 153] width 344 height 22
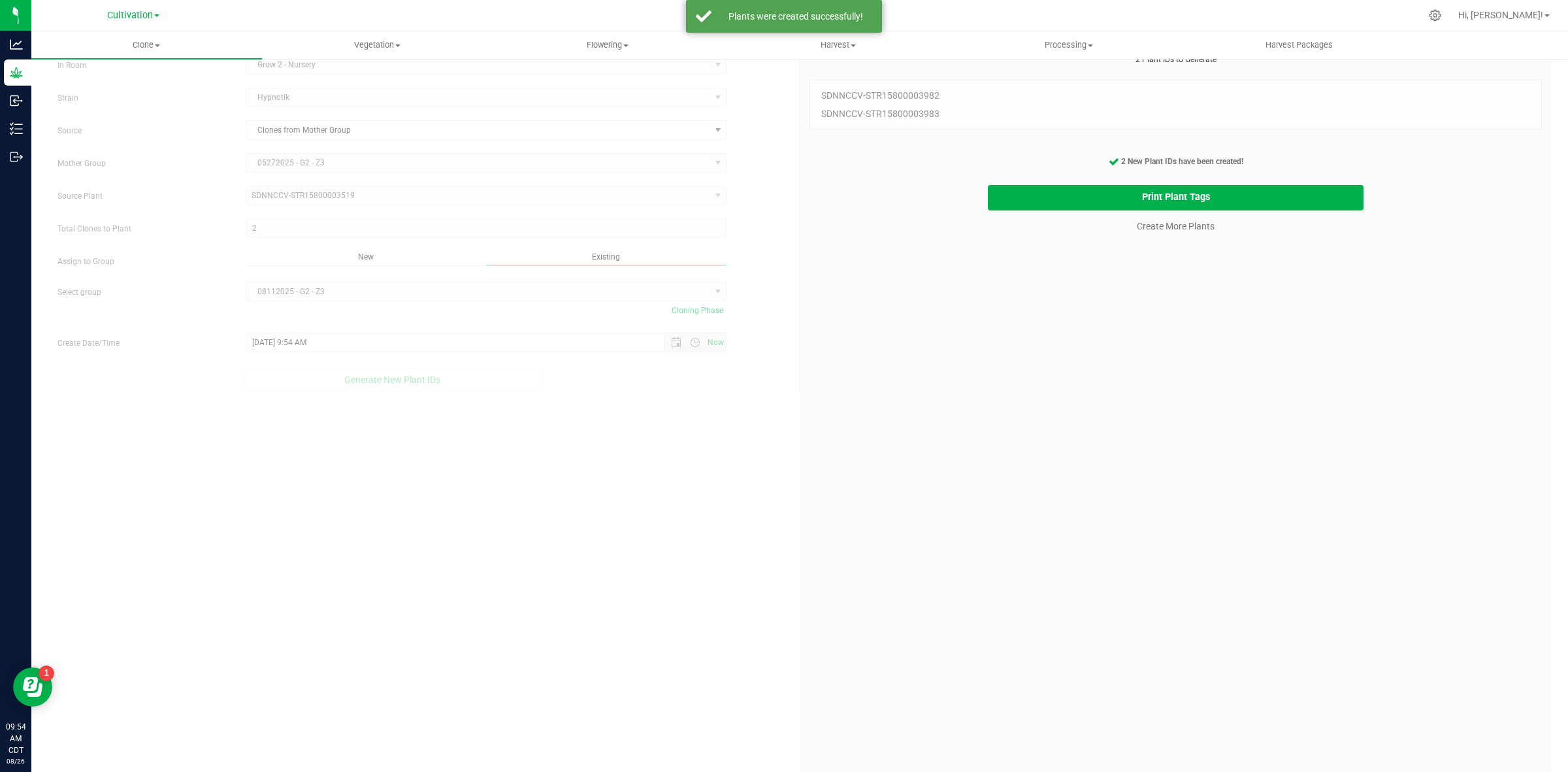
click at [1151, 218] on cancel-button "Create More Plants" at bounding box center [1175, 225] width 89 height 23
click at [1150, 225] on link "Create More Plants" at bounding box center [1175, 225] width 78 height 13
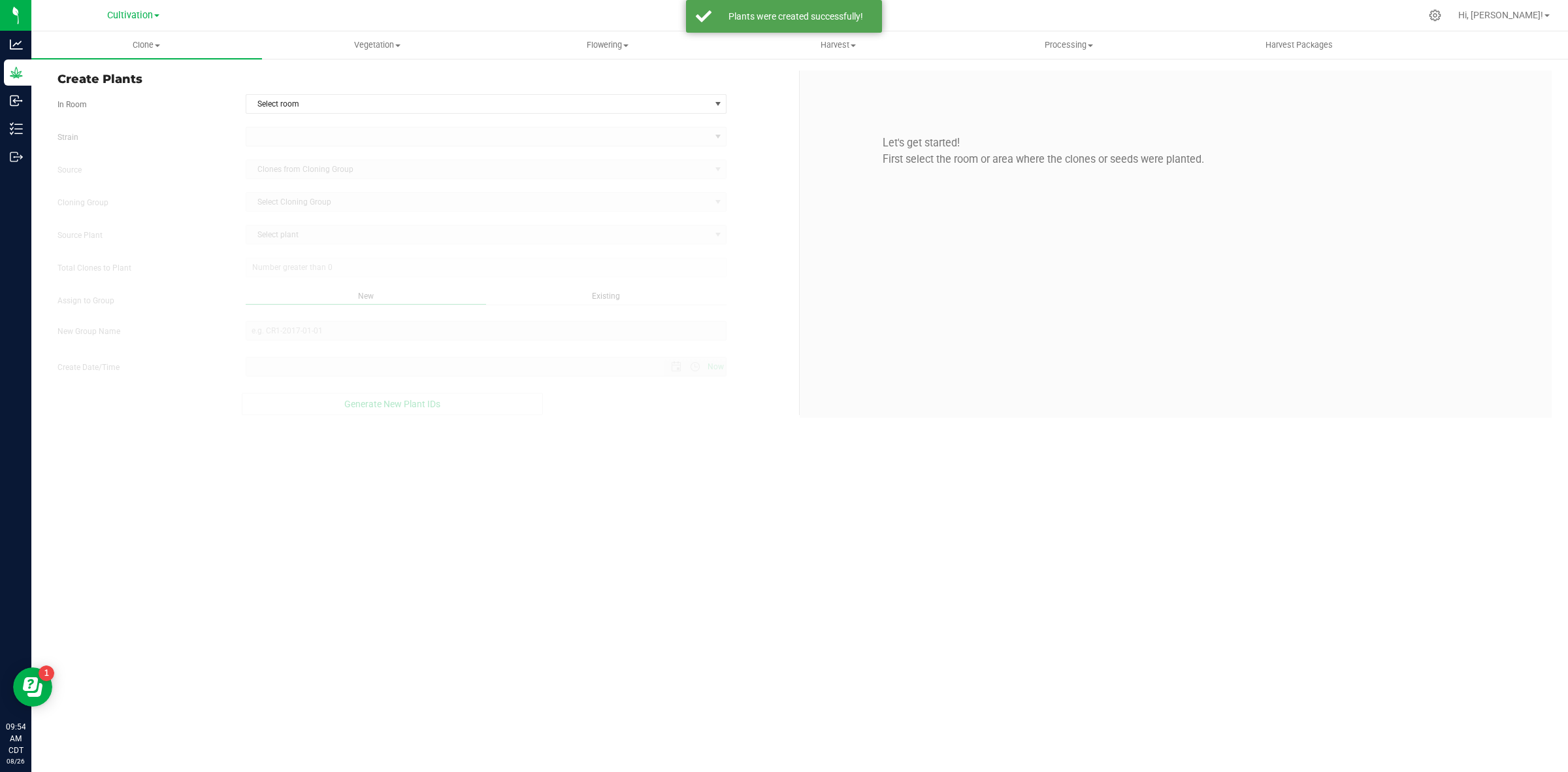
type input "[DATE] 9:54 AM"
click at [334, 102] on span "Select room" at bounding box center [478, 104] width 464 height 19
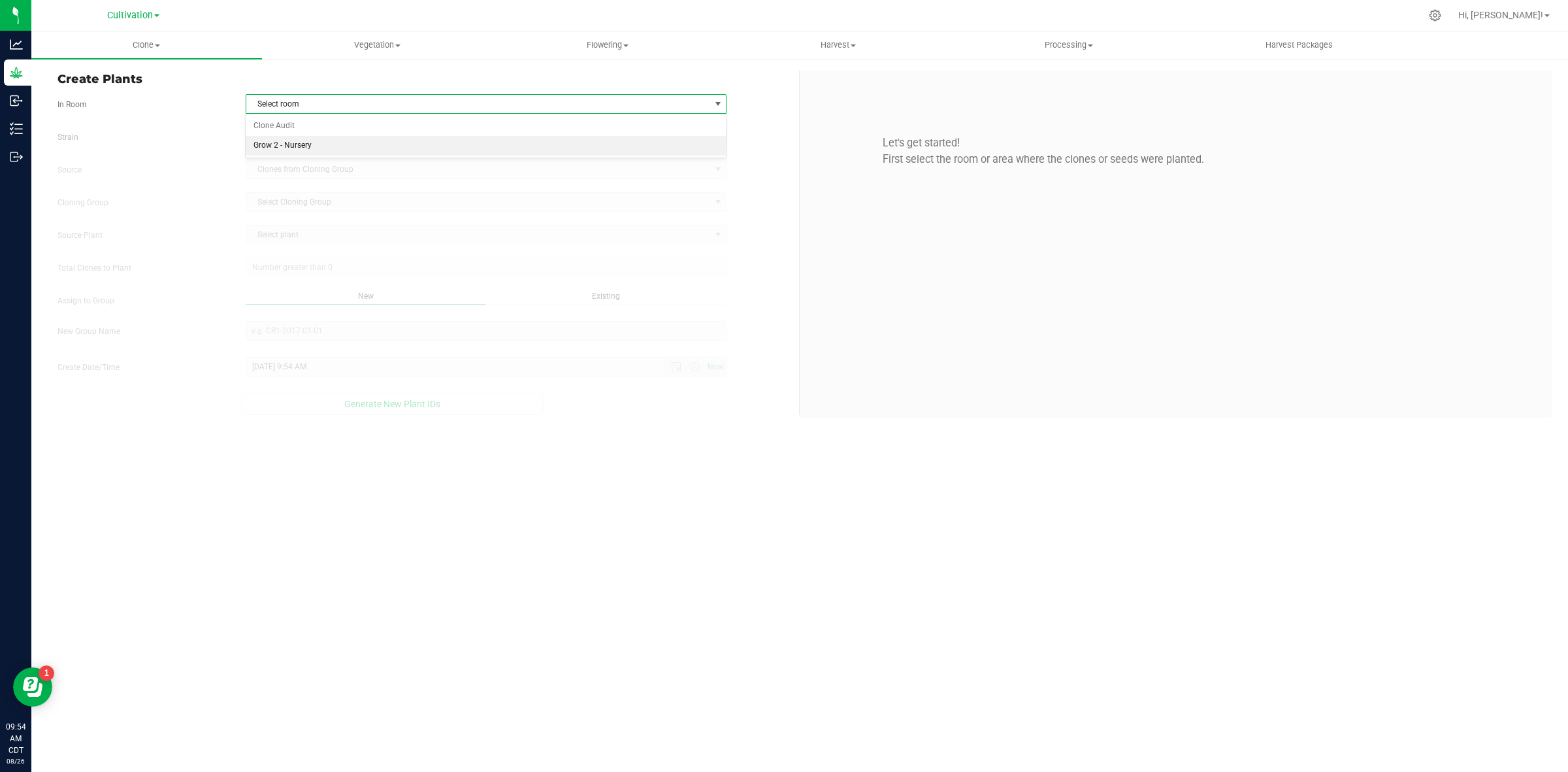
click at [328, 147] on li "Grow 2 - Nursery" at bounding box center [485, 146] width 480 height 20
click at [322, 132] on span at bounding box center [478, 136] width 464 height 19
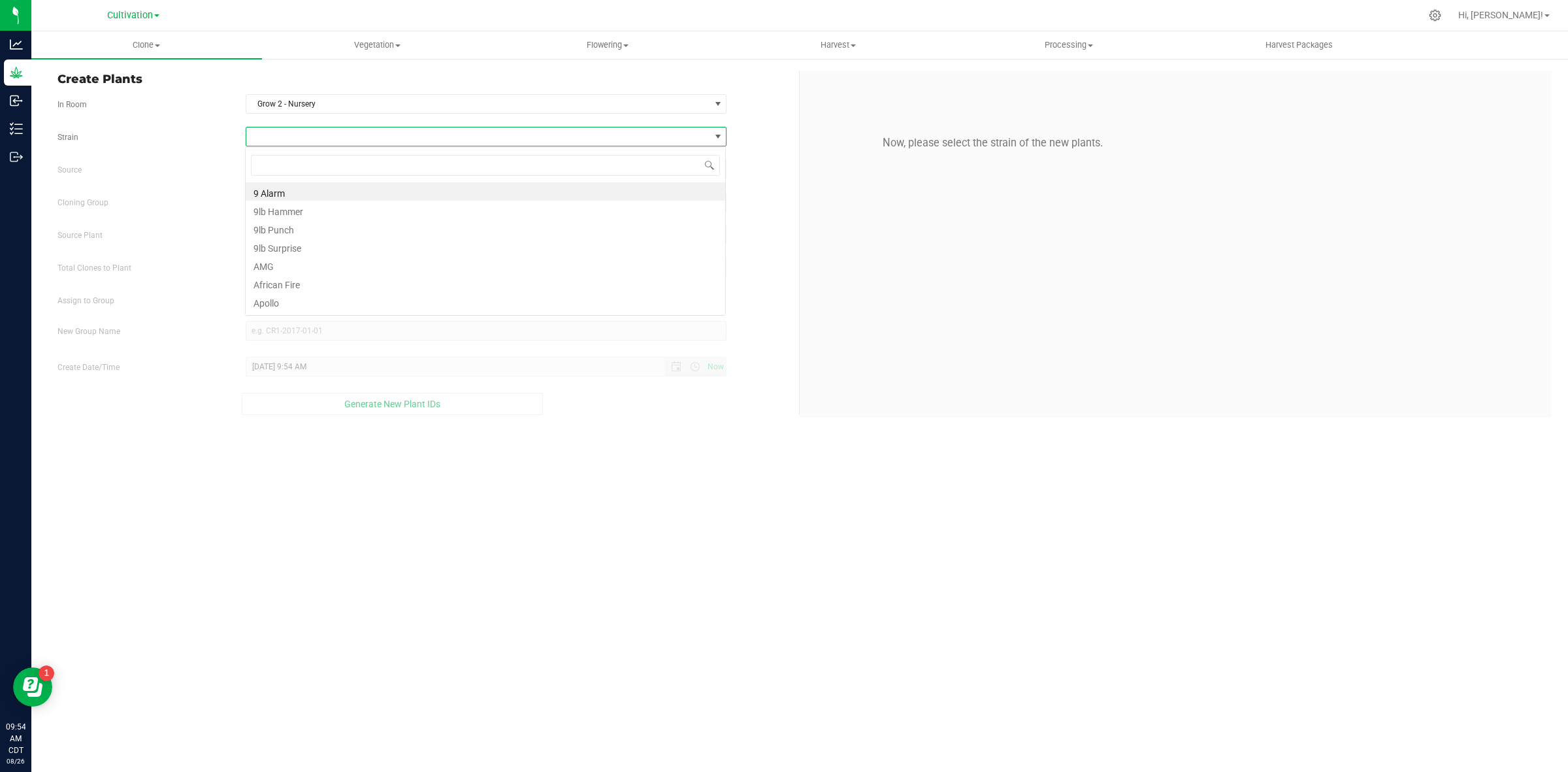
scroll to position [20, 481]
type input "hypno"
click at [302, 194] on li "Hypnotik" at bounding box center [485, 191] width 480 height 19
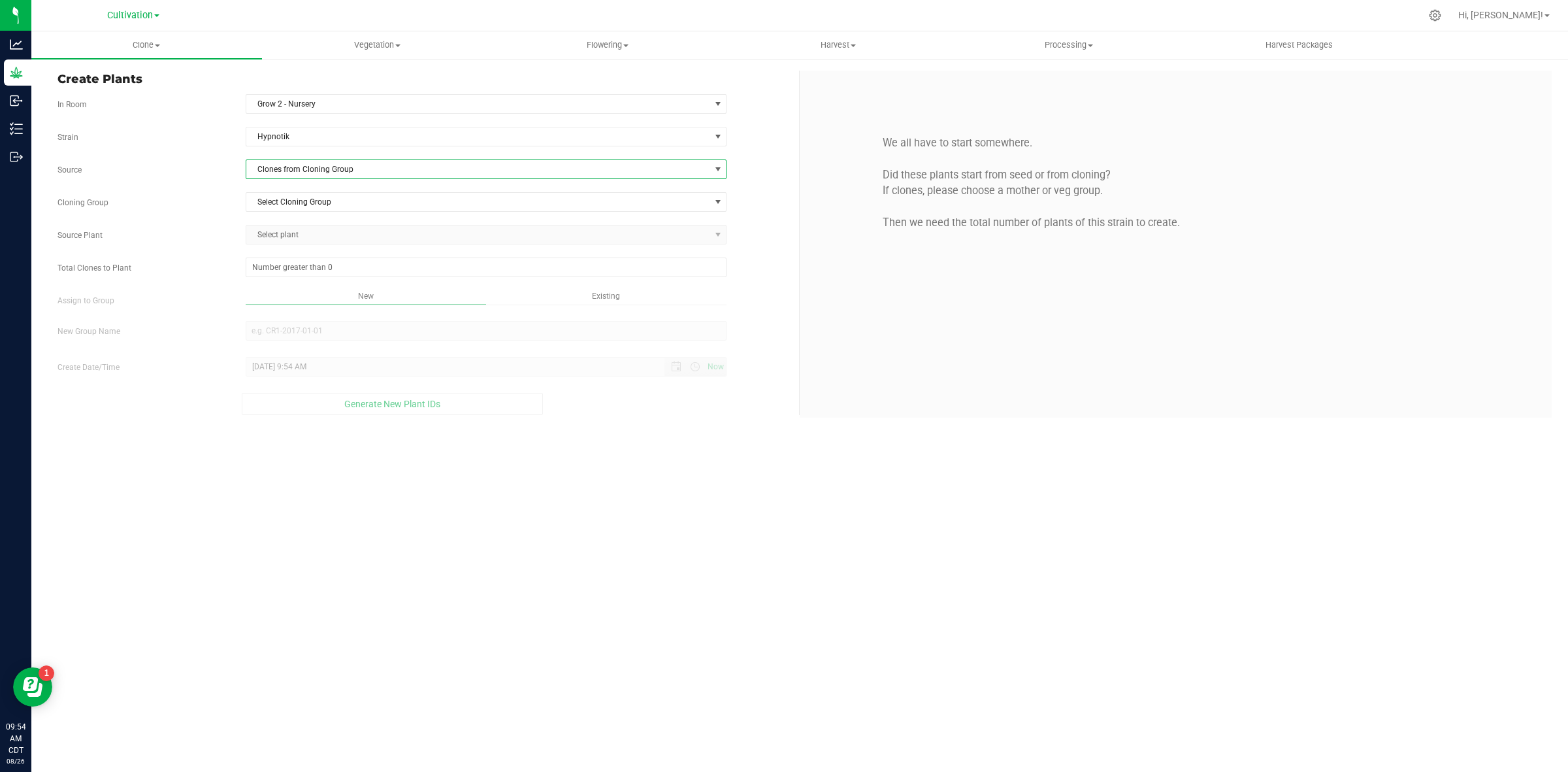
click at [315, 164] on span "Clones from Cloning Group" at bounding box center [478, 169] width 464 height 19
click at [325, 195] on li "Clones from Cloning Group" at bounding box center [485, 194] width 480 height 22
click at [320, 177] on span "Clones from Cloning Group" at bounding box center [478, 169] width 464 height 19
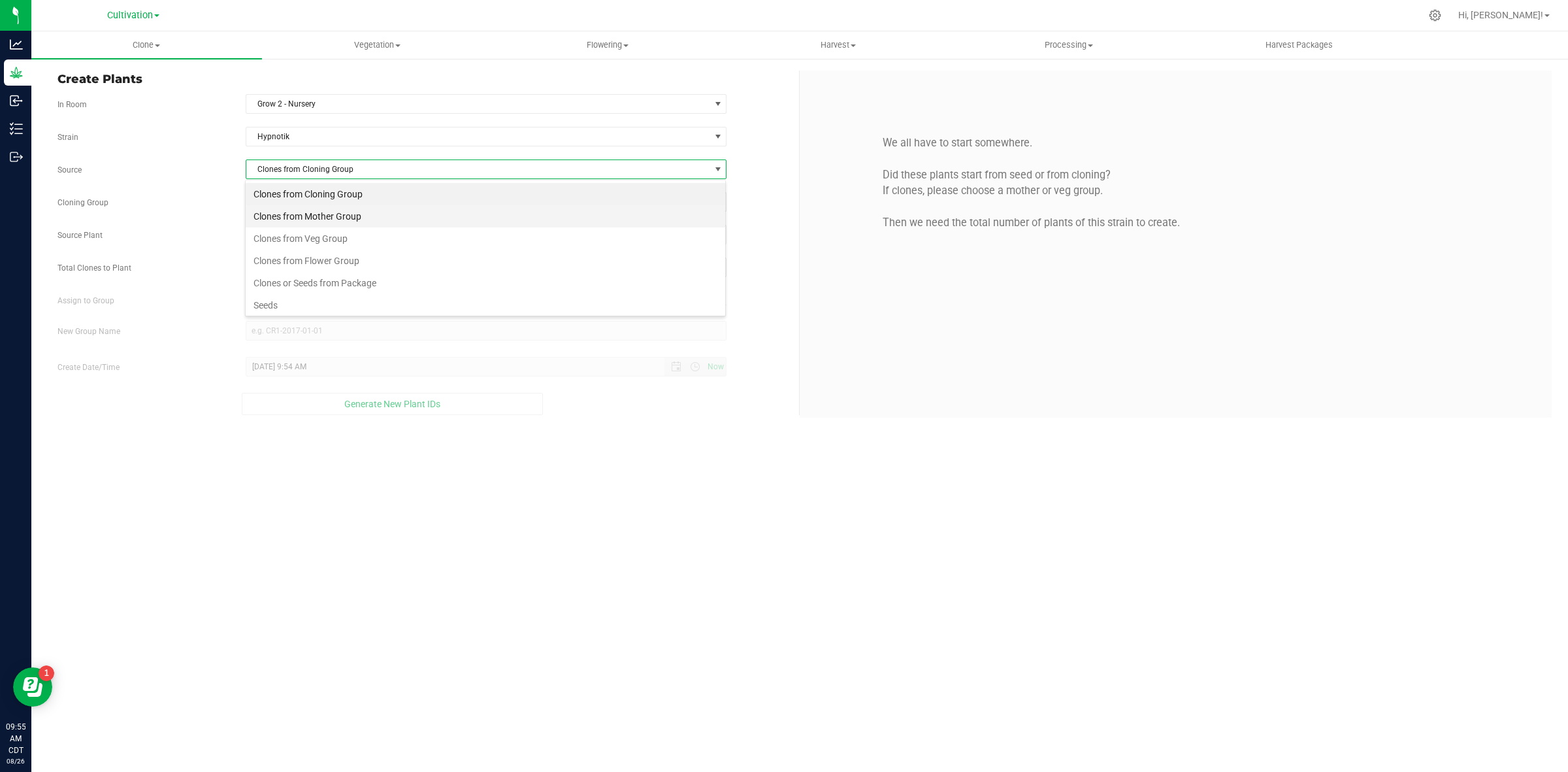
click at [319, 210] on li "Clones from Mother Group" at bounding box center [485, 216] width 480 height 22
click at [313, 195] on span "Select Mother Group" at bounding box center [478, 201] width 464 height 19
click at [306, 227] on li "05272025 - G2 - Z3" at bounding box center [485, 225] width 480 height 20
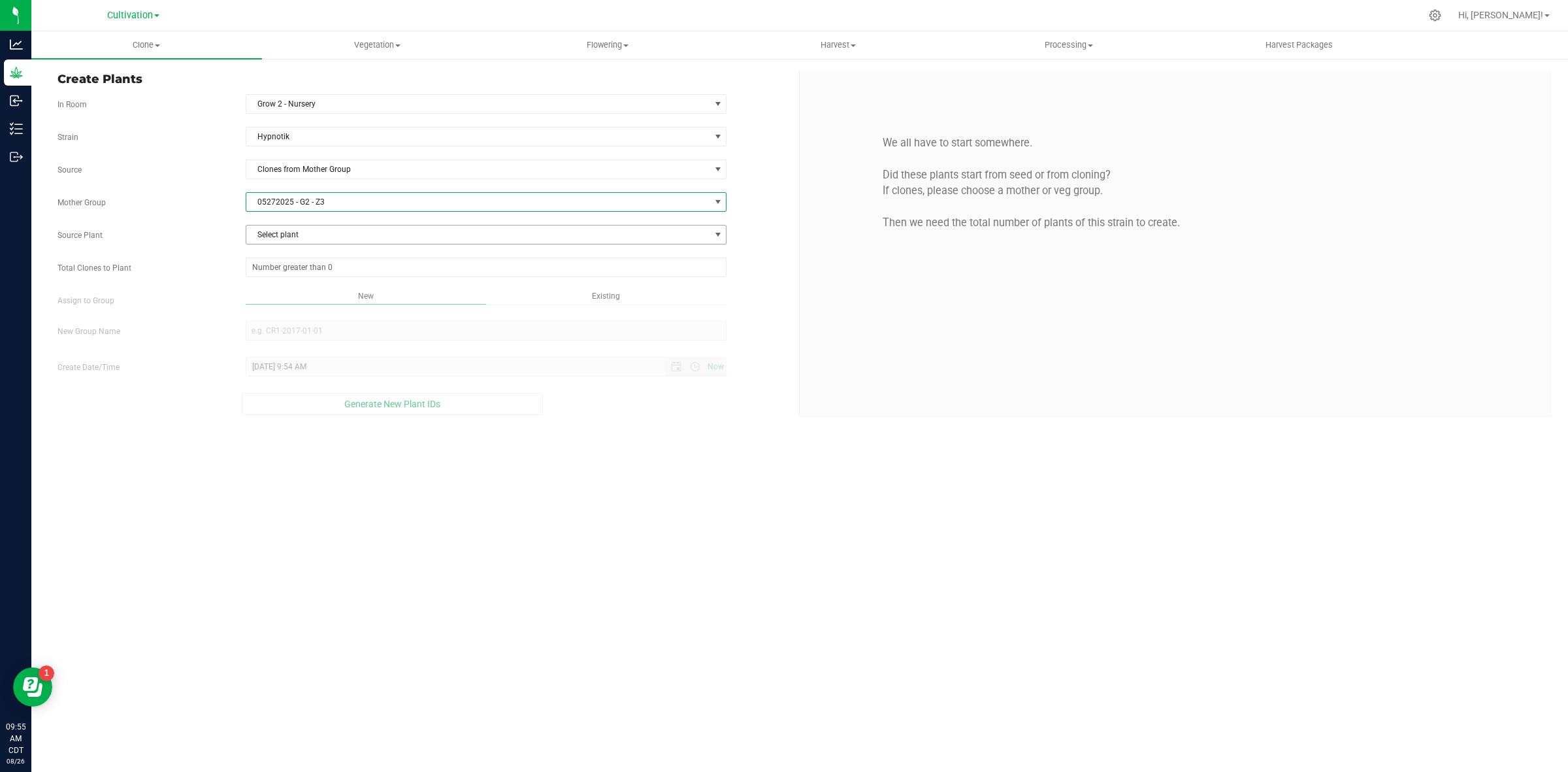
click at [305, 241] on span "Select plant" at bounding box center [478, 234] width 464 height 19
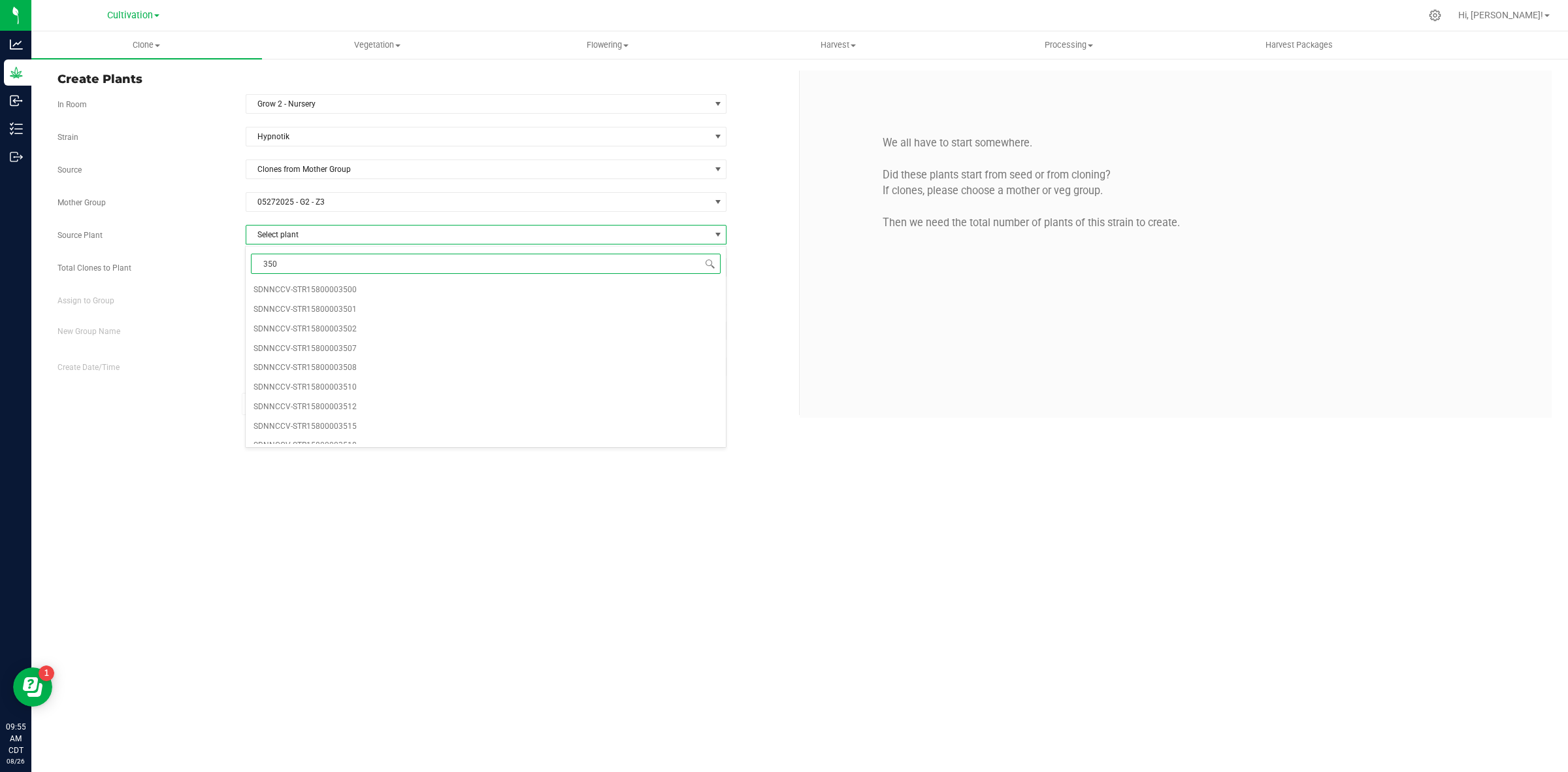
type input "3502"
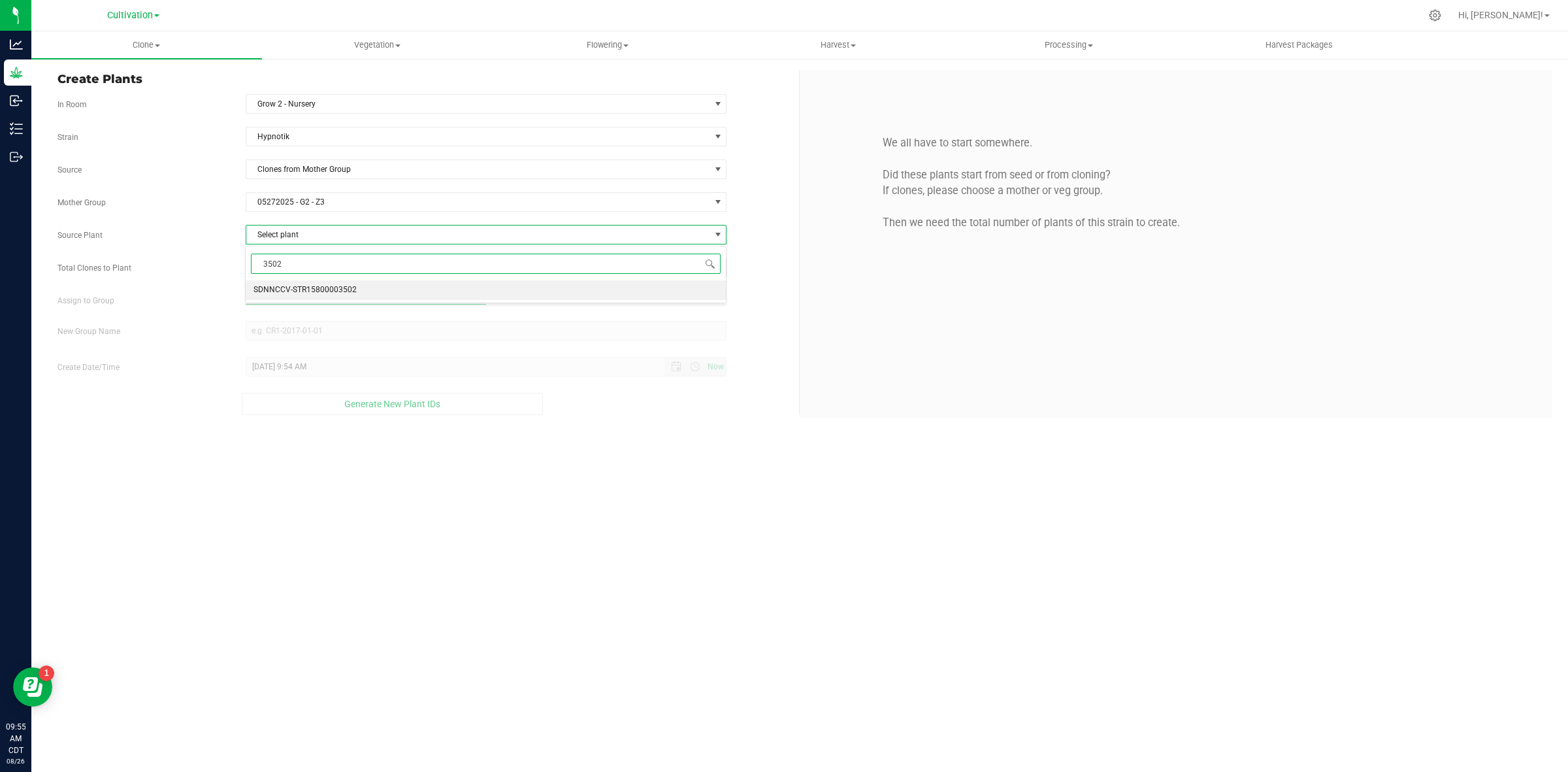
click at [327, 296] on span "SDNNCCV-STR15800003502" at bounding box center [305, 290] width 103 height 17
click at [309, 270] on span at bounding box center [486, 267] width 482 height 20
type input "1"
click at [402, 494] on div "Clone Create plants Cloning groups Cloning plants Apply to plants Vegetation Ve…" at bounding box center [800, 401] width 1537 height 740
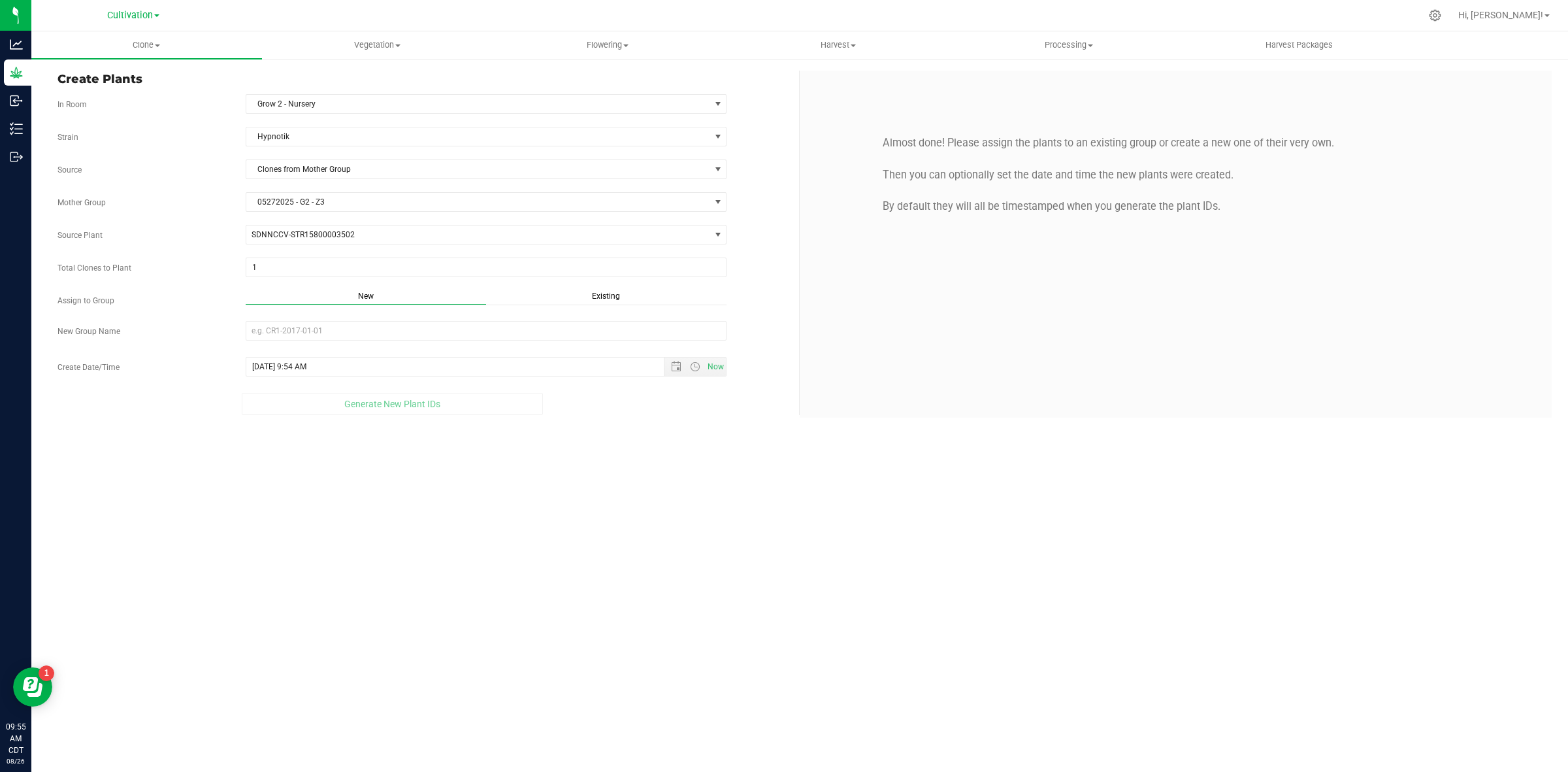
click at [601, 298] on span "Existing" at bounding box center [606, 296] width 28 height 9
click at [481, 315] on div "Strain Hypnotik Source Clones from Mother Group Mother Group 05272025 - G2 - Z3…" at bounding box center [423, 269] width 732 height 285
click at [472, 331] on span "Select Plant Group" at bounding box center [478, 331] width 464 height 19
click at [284, 356] on li "08112025 - G2 - Z3" at bounding box center [485, 355] width 480 height 20
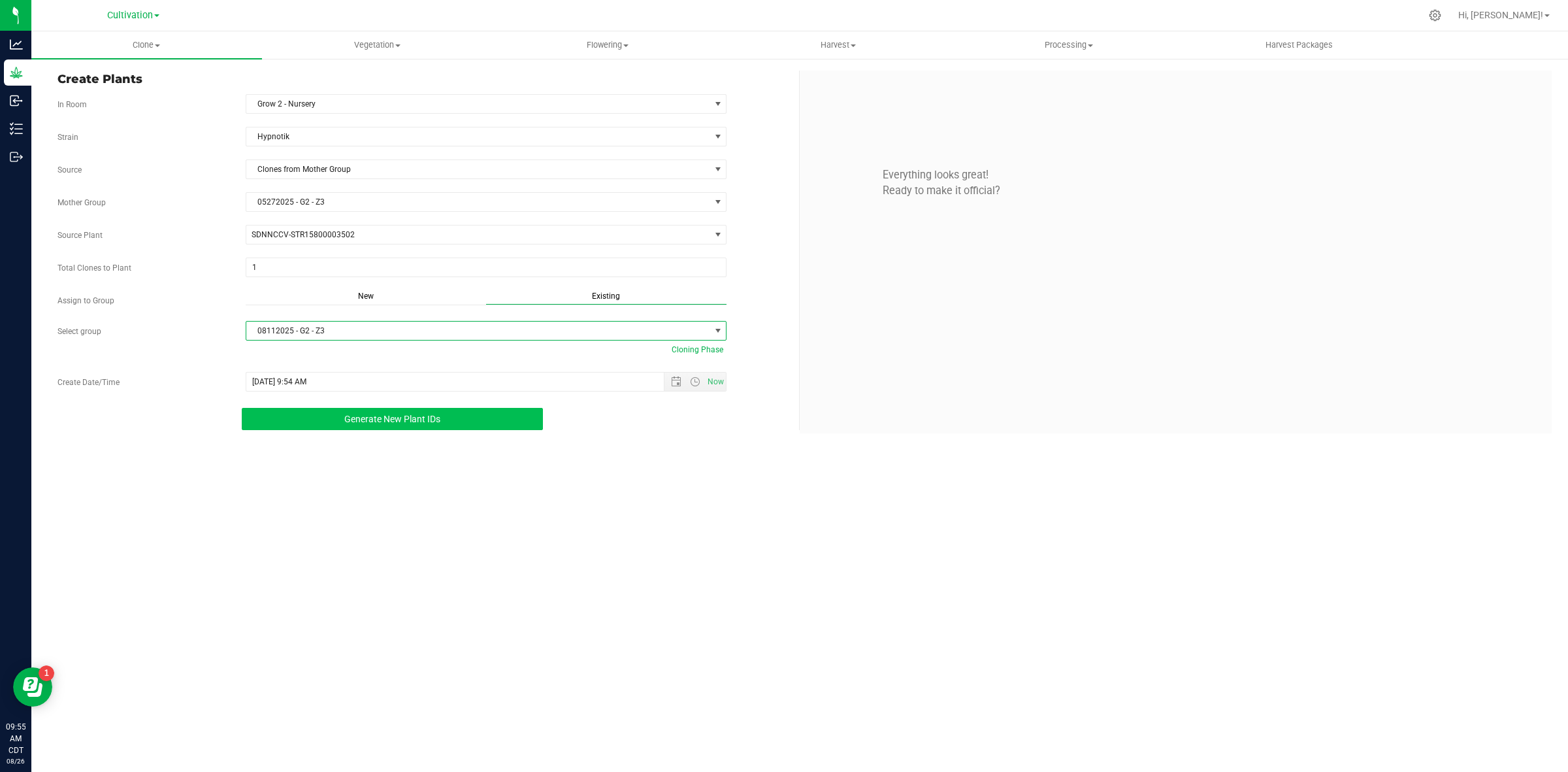
click at [423, 423] on span "Generate New Plant IDs" at bounding box center [393, 419] width 96 height 10
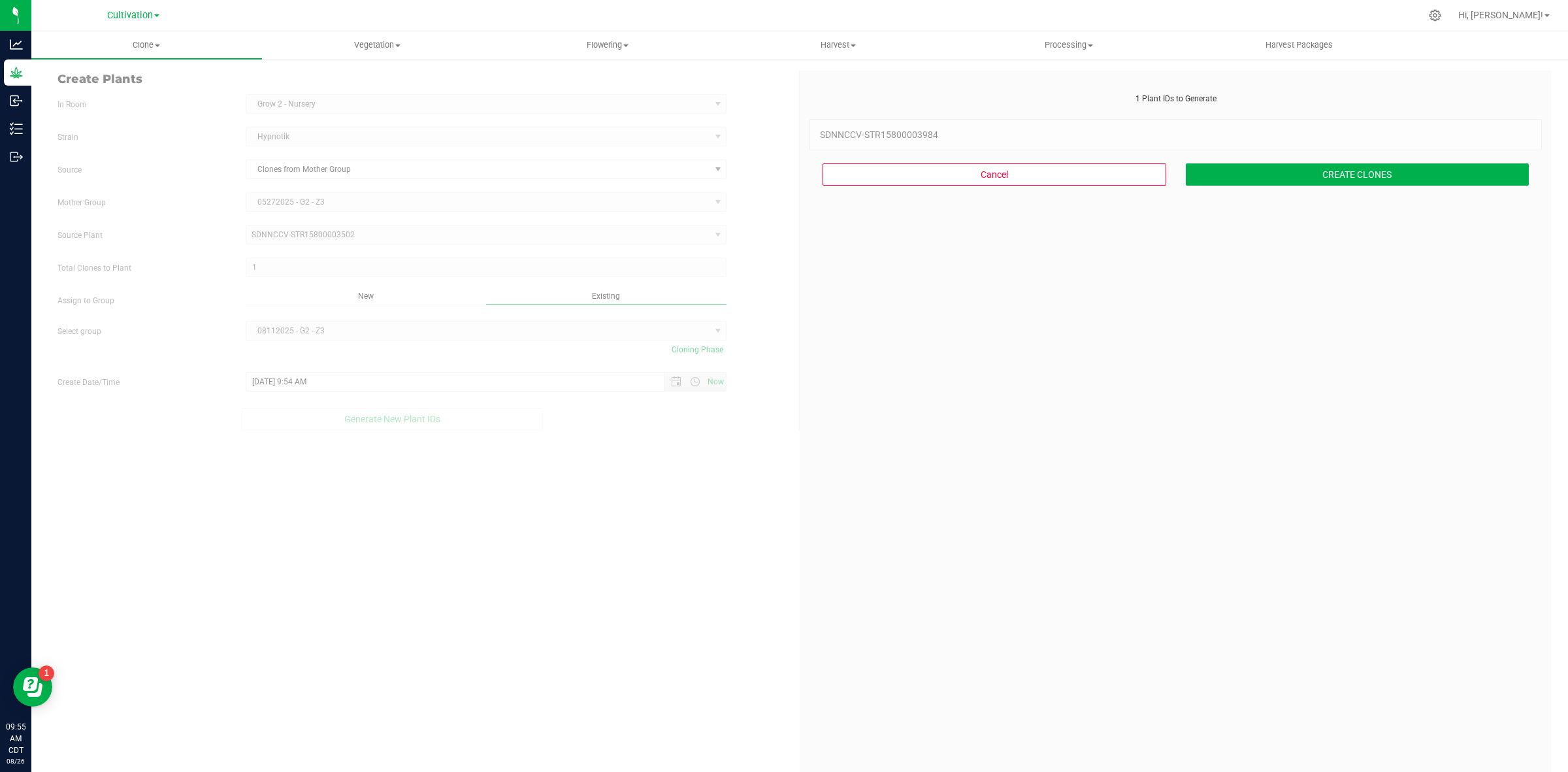
scroll to position [39, 0]
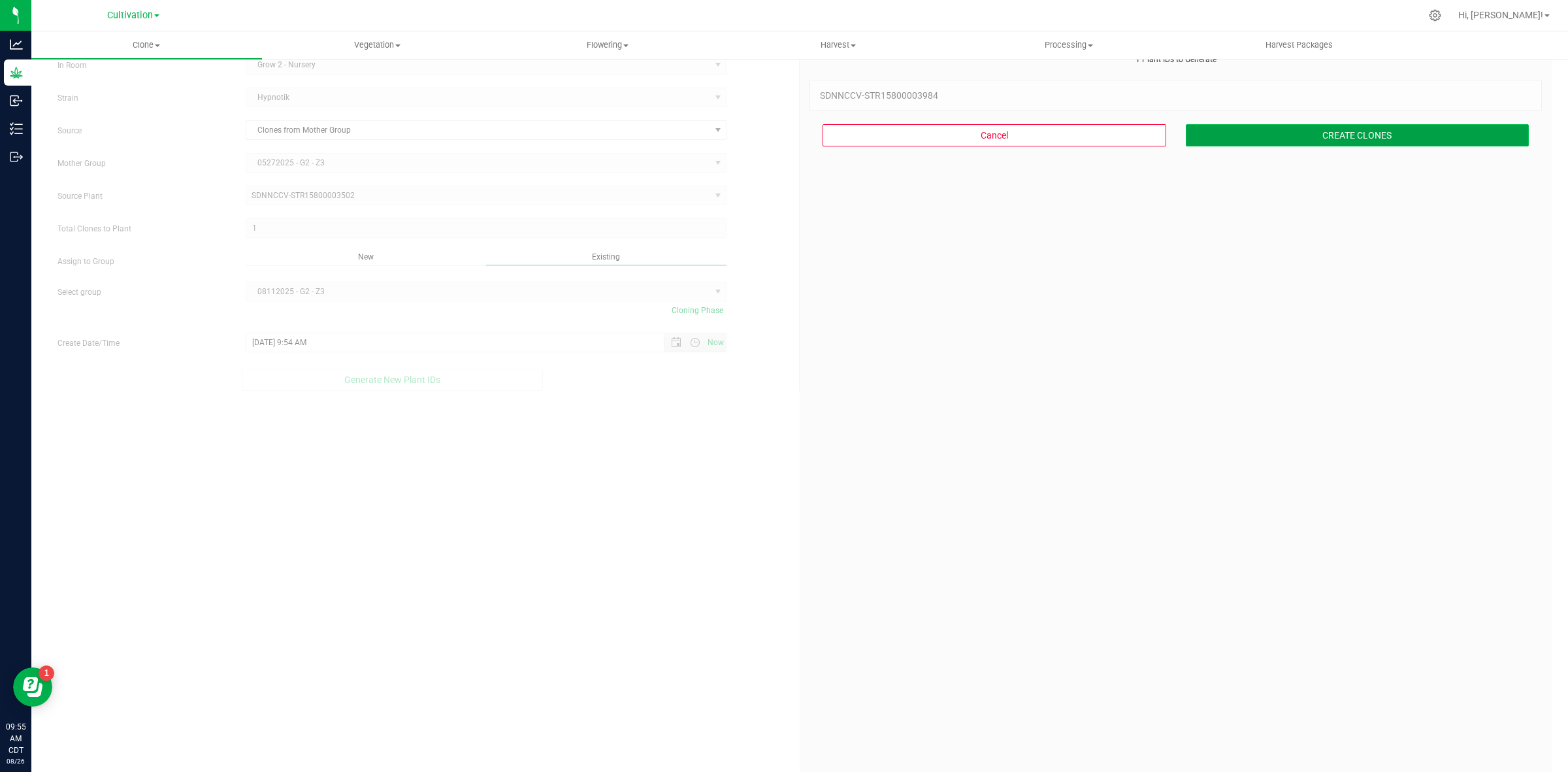
click at [1256, 134] on button "CREATE CLONES" at bounding box center [1358, 135] width 344 height 22
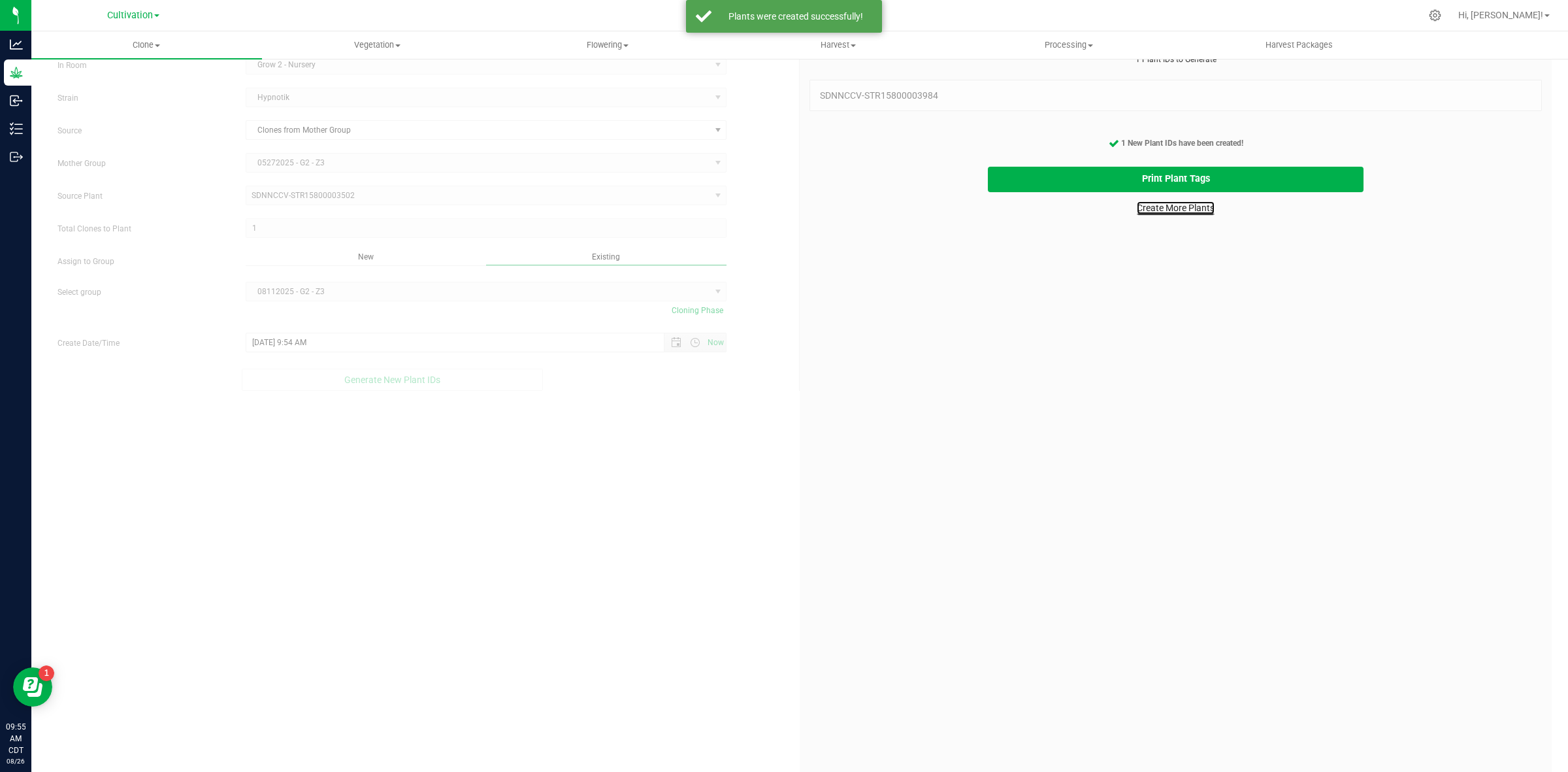
click at [1139, 212] on link "Create More Plants" at bounding box center [1175, 208] width 78 height 13
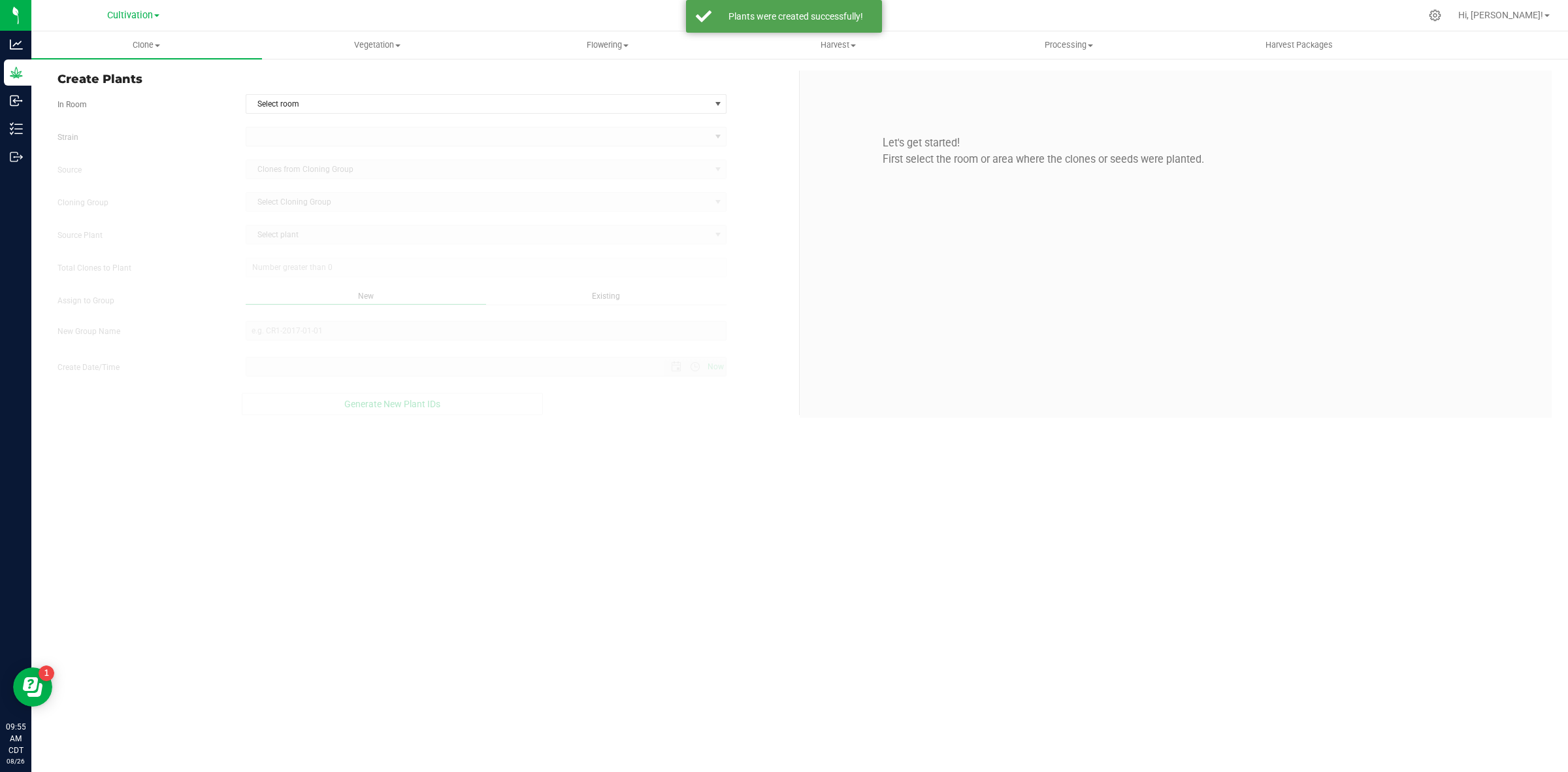
type input "[DATE] 9:55 AM"
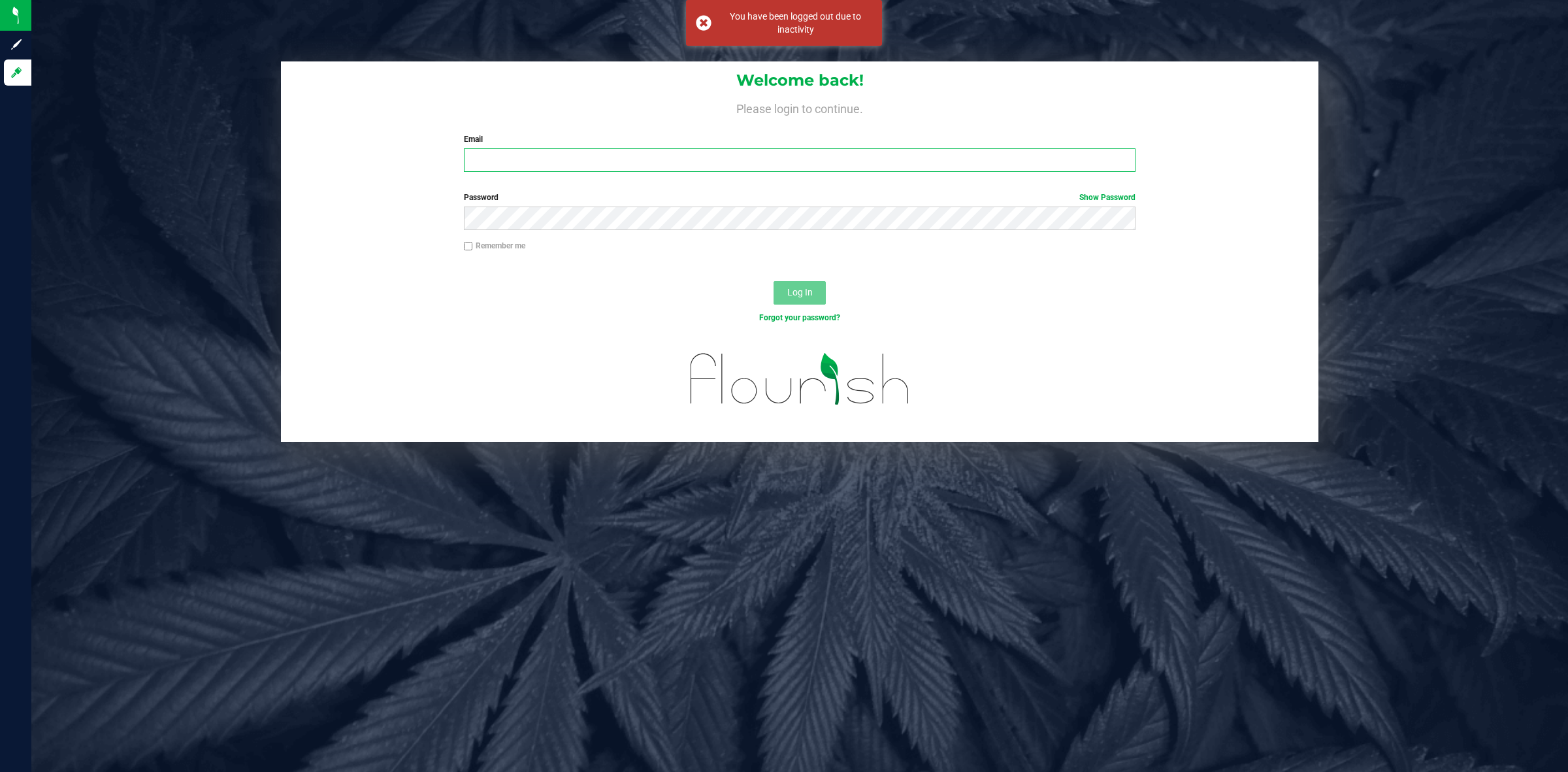
type input "[EMAIL_ADDRESS][PERSON_NAME][DOMAIN_NAME]"
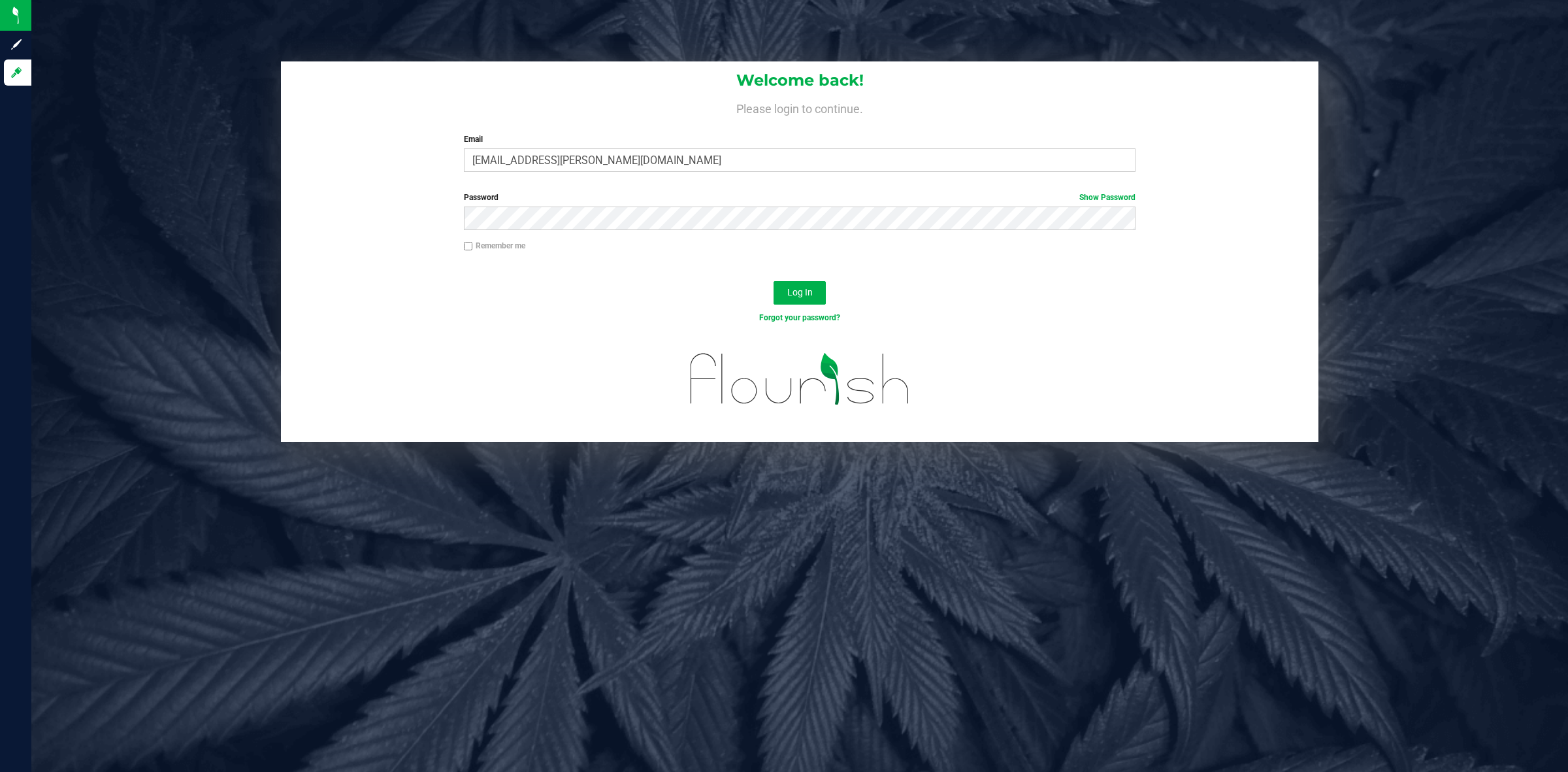
click at [467, 334] on div "Forgot your password?" at bounding box center [799, 328] width 1037 height 19
click at [795, 292] on span "Log In" at bounding box center [799, 291] width 25 height 10
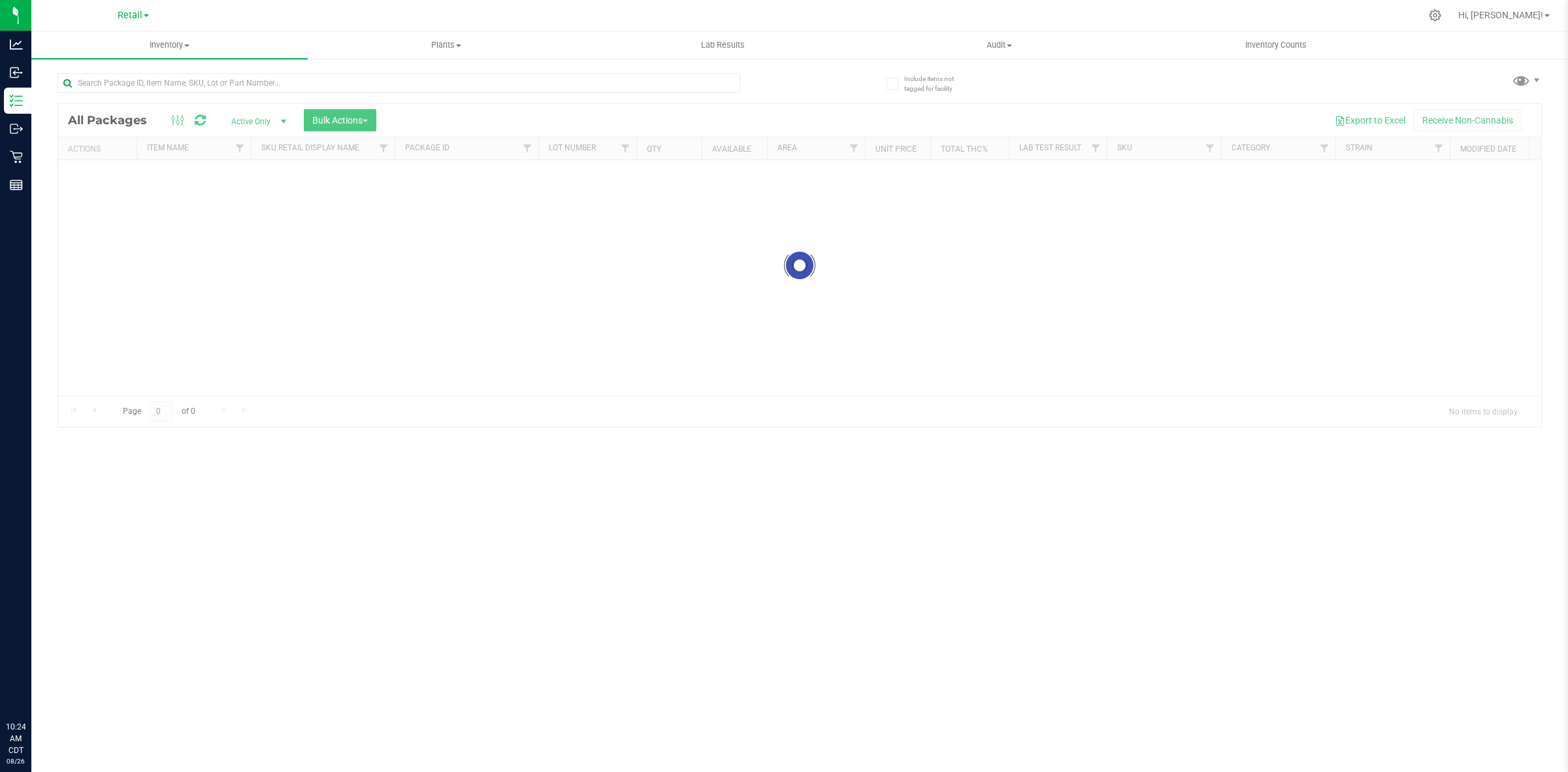
click at [129, 15] on span "Retail" at bounding box center [130, 15] width 25 height 11
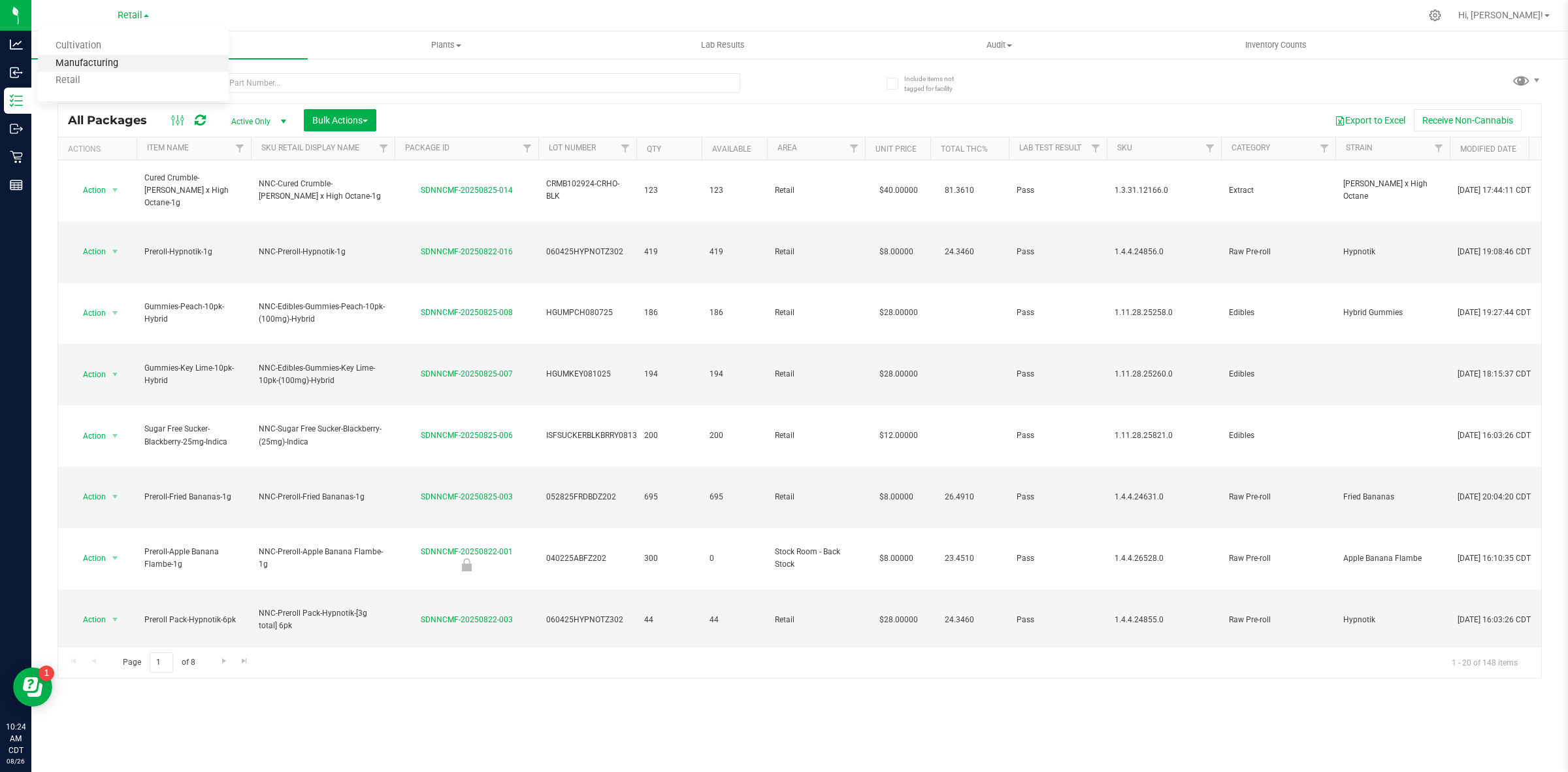
click at [106, 56] on link "Manufacturing" at bounding box center [133, 64] width 191 height 18
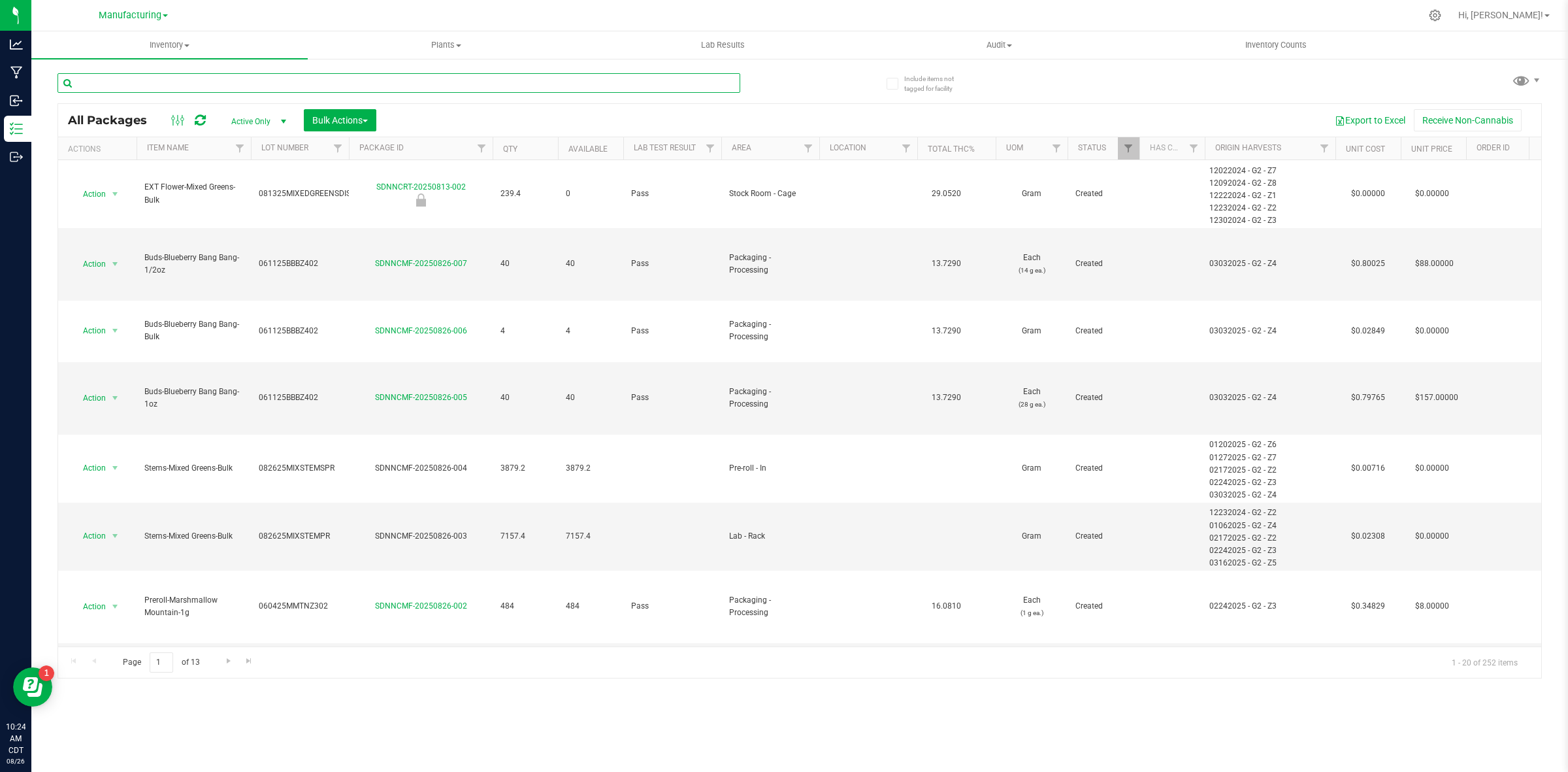
click at [165, 86] on input "text" at bounding box center [399, 82] width 683 height 20
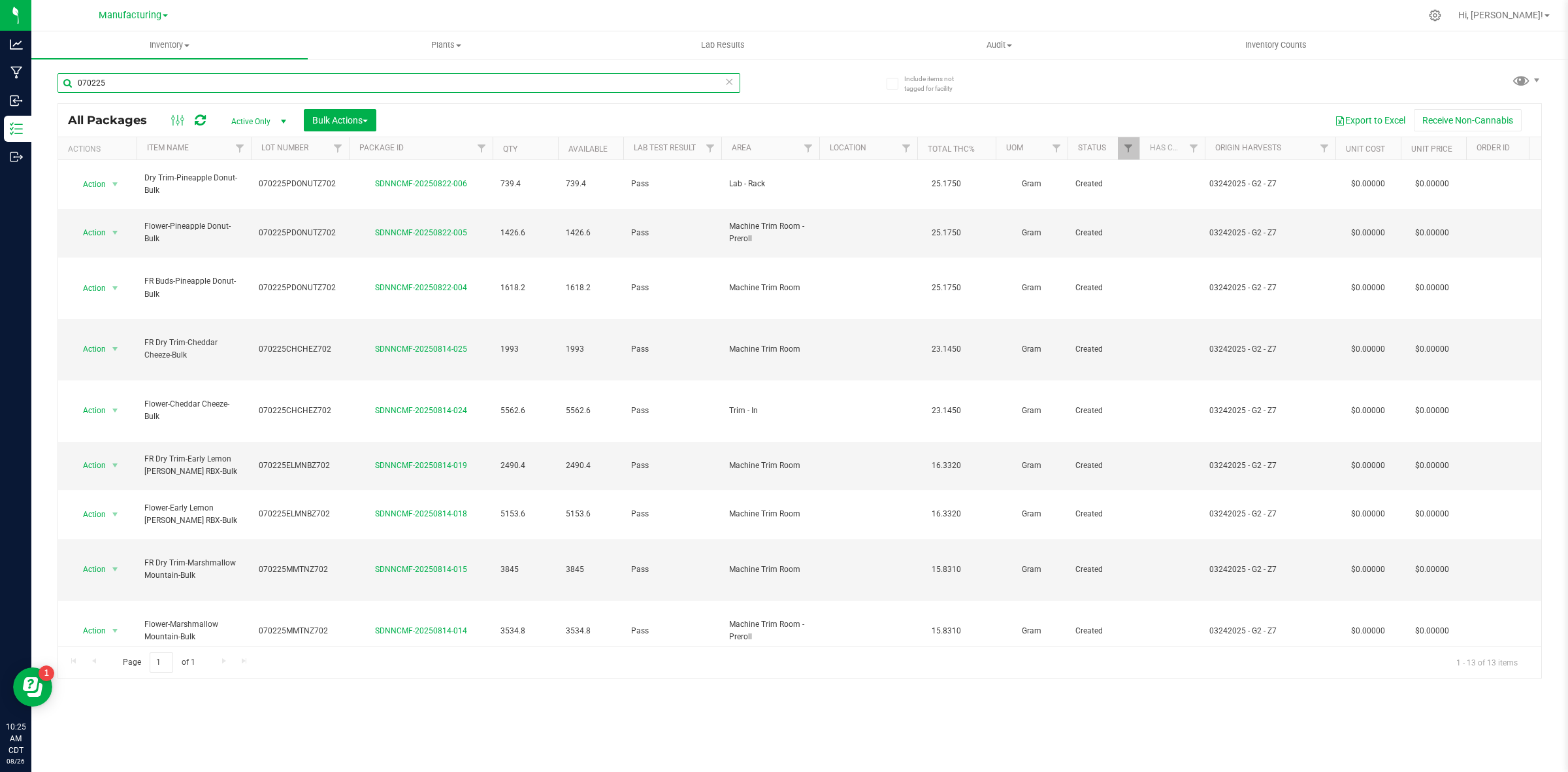
type input "070225"
